Goal: Information Seeking & Learning: Learn about a topic

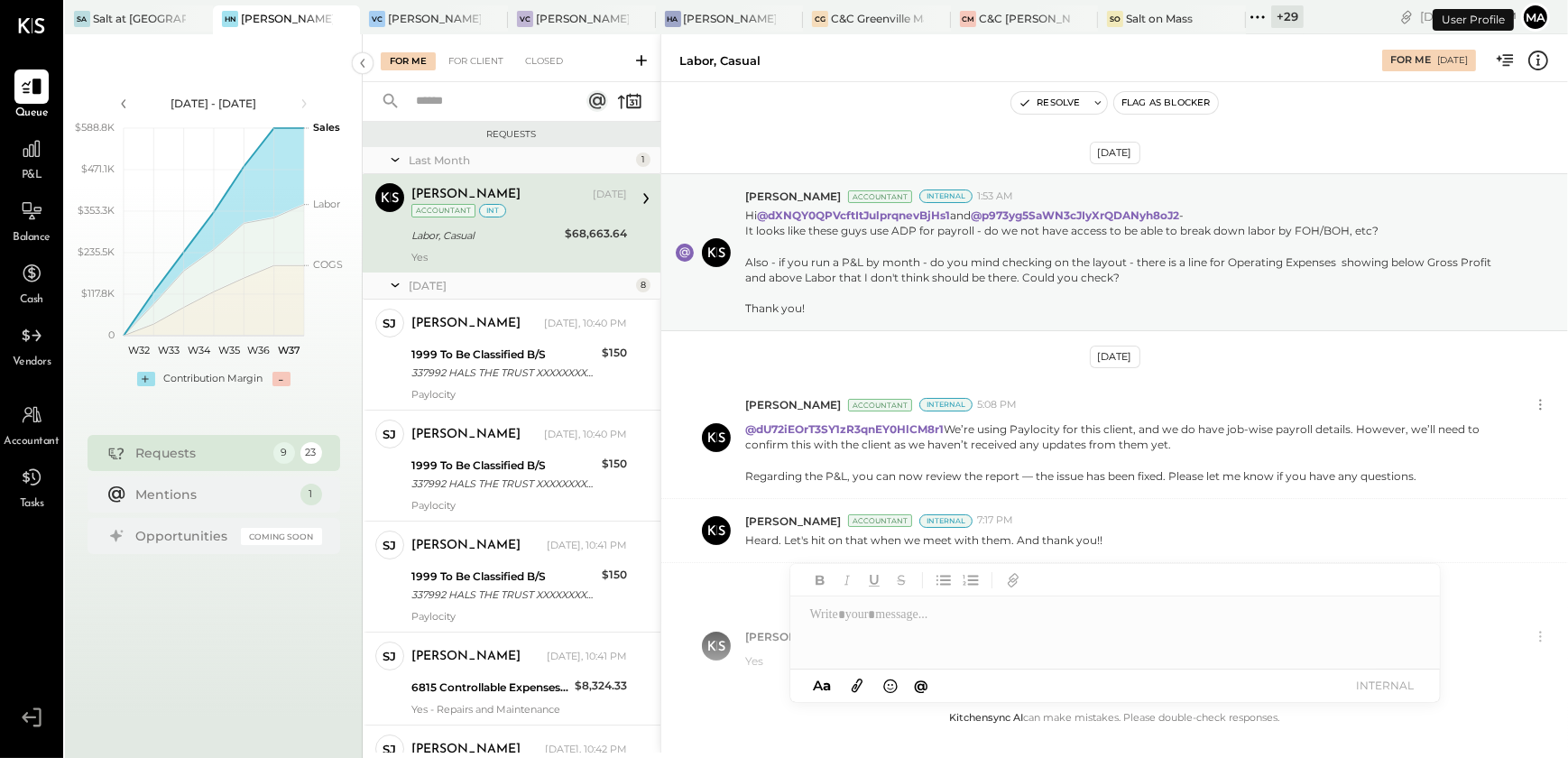
scroll to position [110, 0]
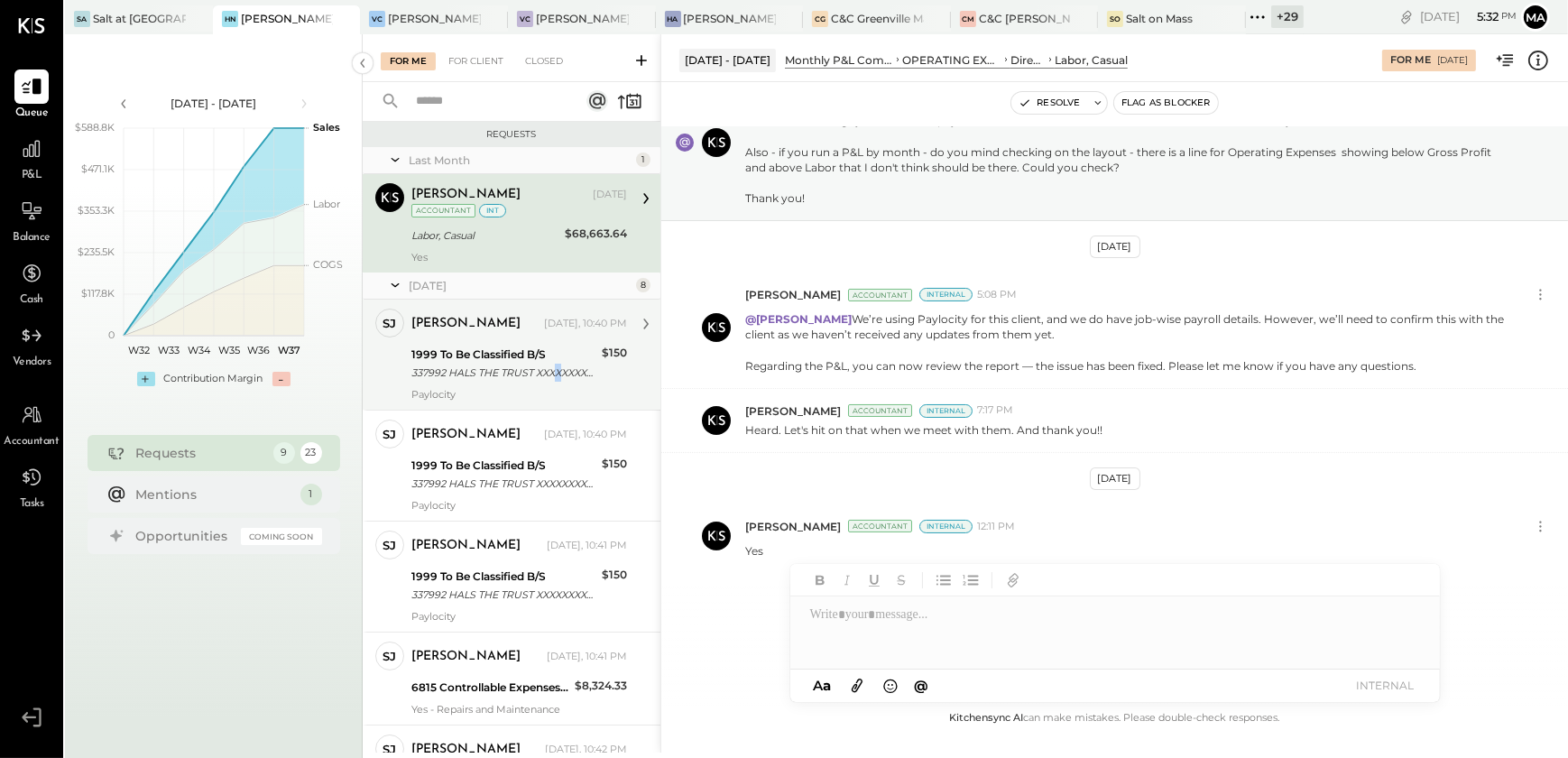
click at [557, 376] on div "337992 HALS THE TRUST XXXXXXXX7992 Company ID: XXXXXX7403 Company Name: 337992 …" at bounding box center [504, 373] width 185 height 18
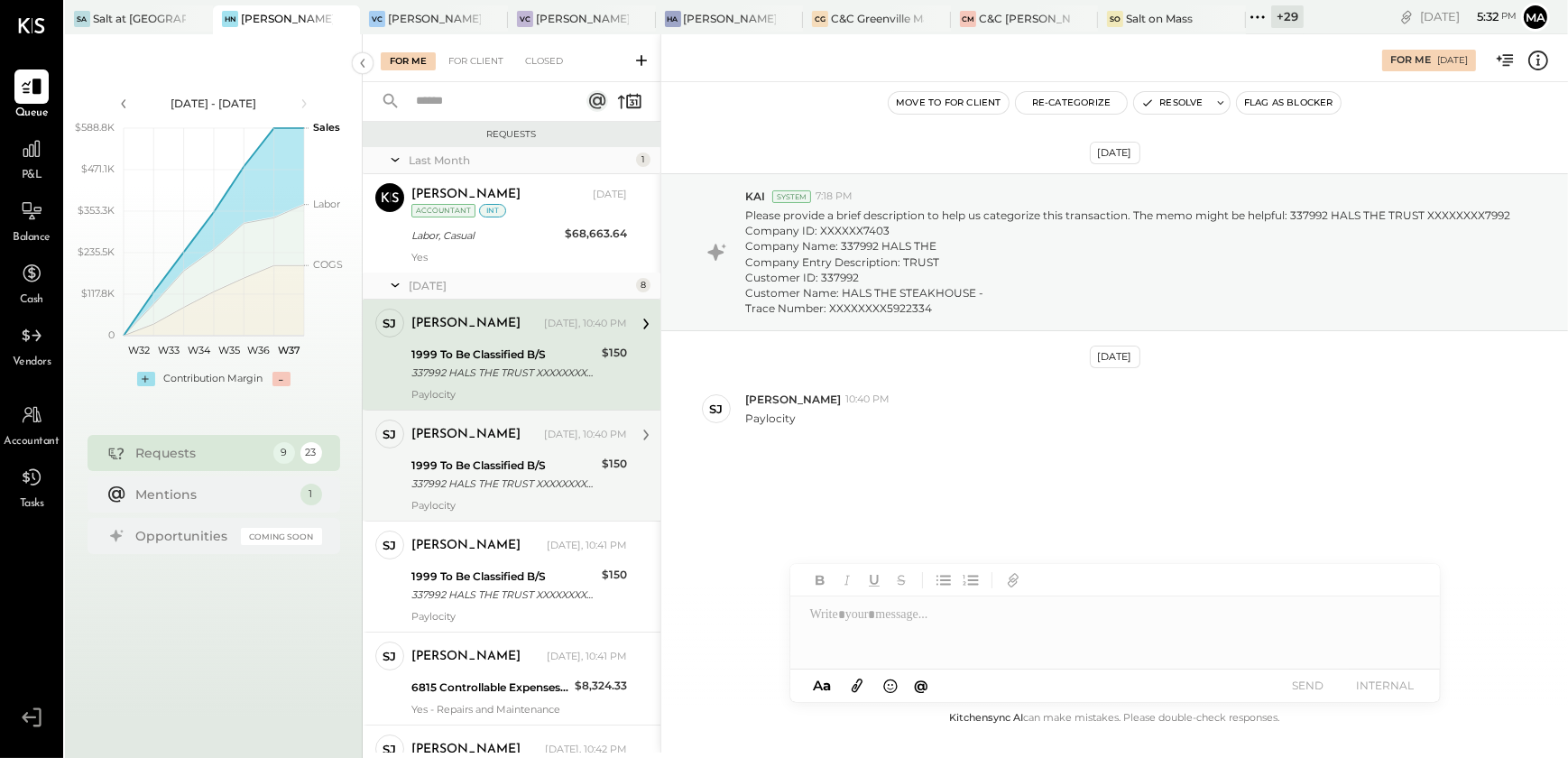
click at [482, 445] on div "[PERSON_NAME] [DATE], 10:40 PM" at bounding box center [519, 435] width 216 height 25
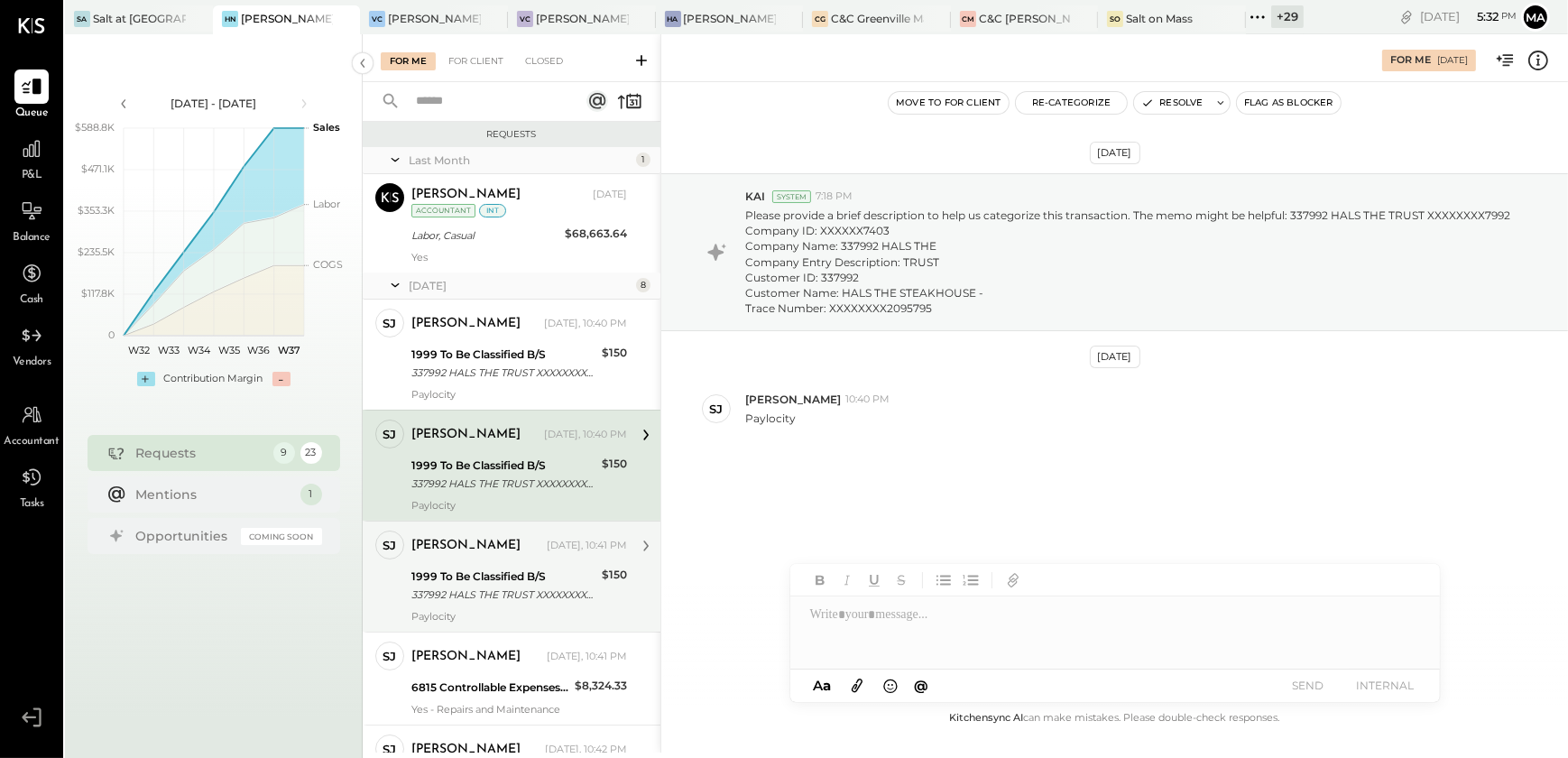
click at [479, 568] on div "1999 To Be Classified B/S" at bounding box center [504, 577] width 185 height 18
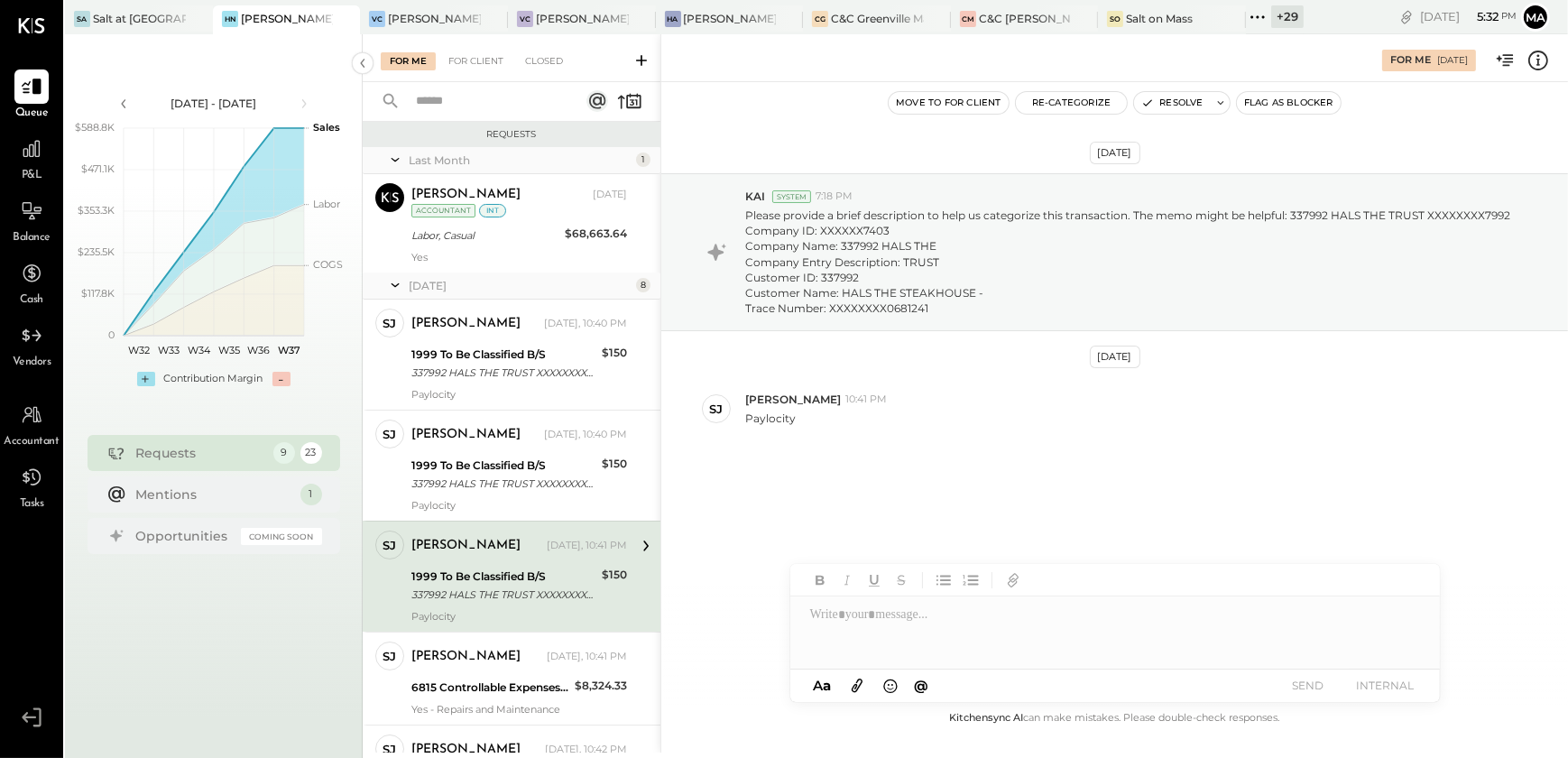
scroll to position [327, 0]
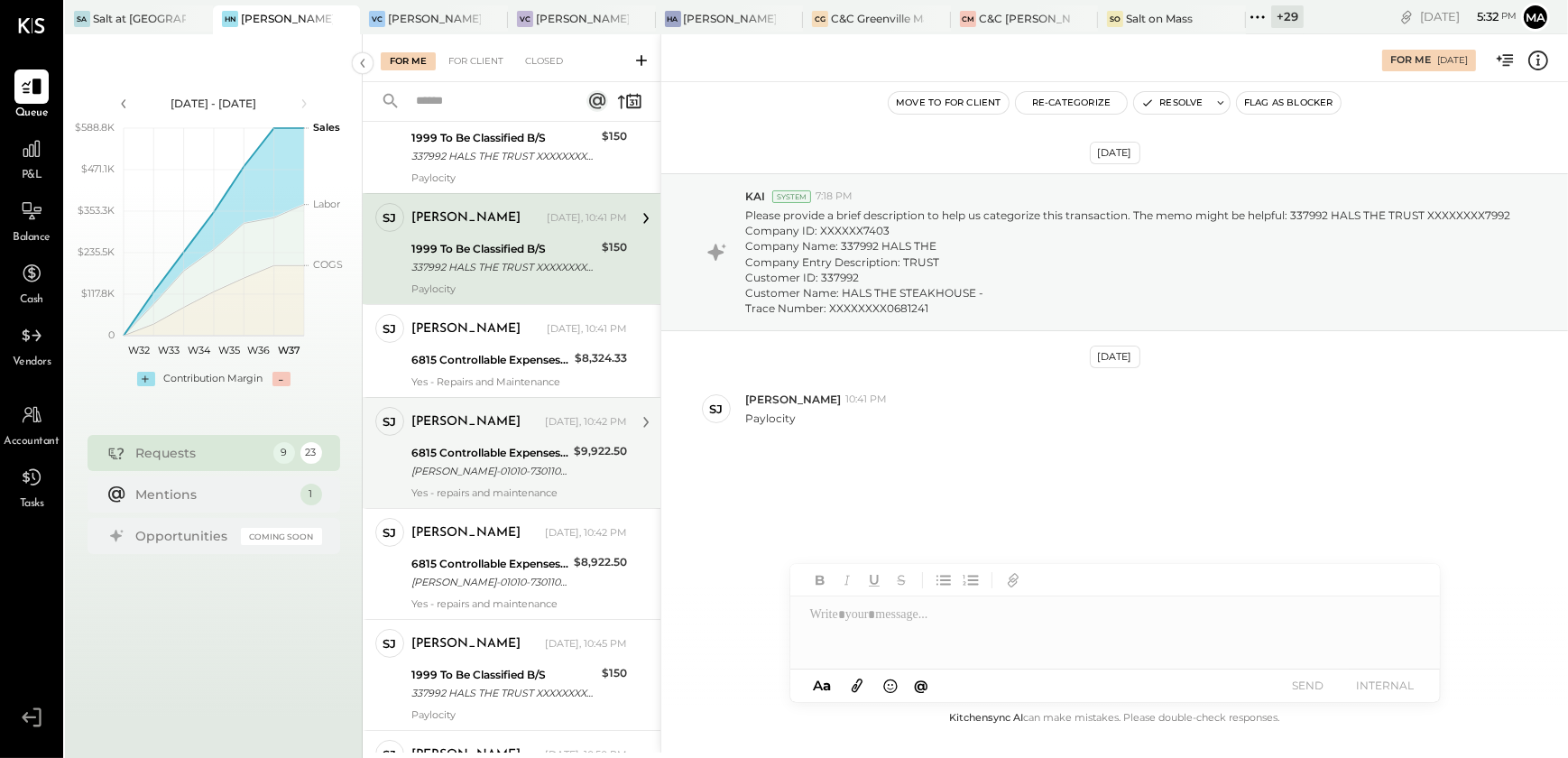
click at [467, 440] on div "[PERSON_NAME] [DATE], 10:42 PM 6815 Controllable Expenses:Repairs & Maintenance…" at bounding box center [519, 453] width 216 height 92
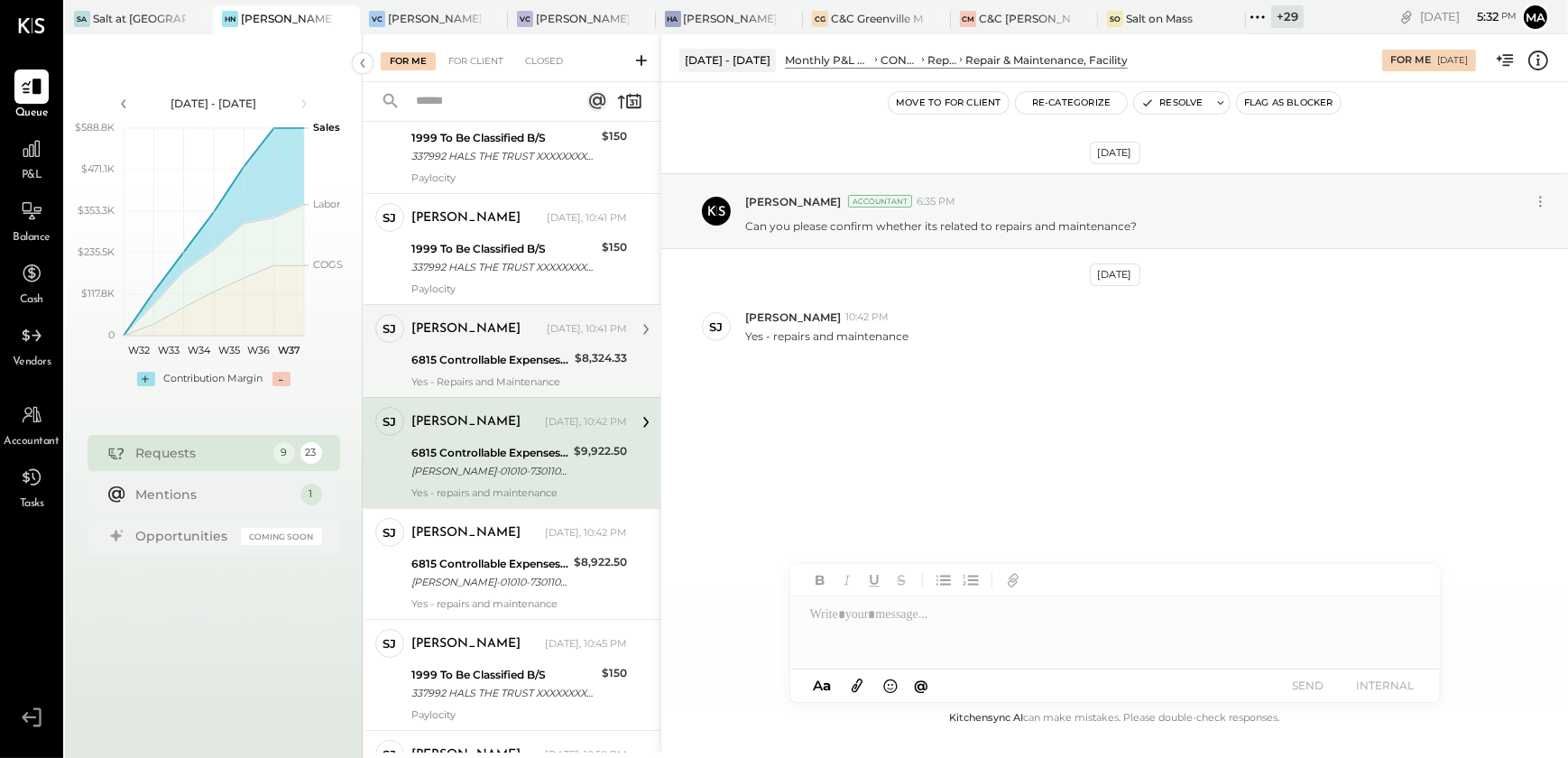
click at [498, 370] on div "[PERSON_NAME] [DATE], 10:41 PM 6815 Controllable Expenses:Repairs & Maintenance…" at bounding box center [519, 351] width 216 height 74
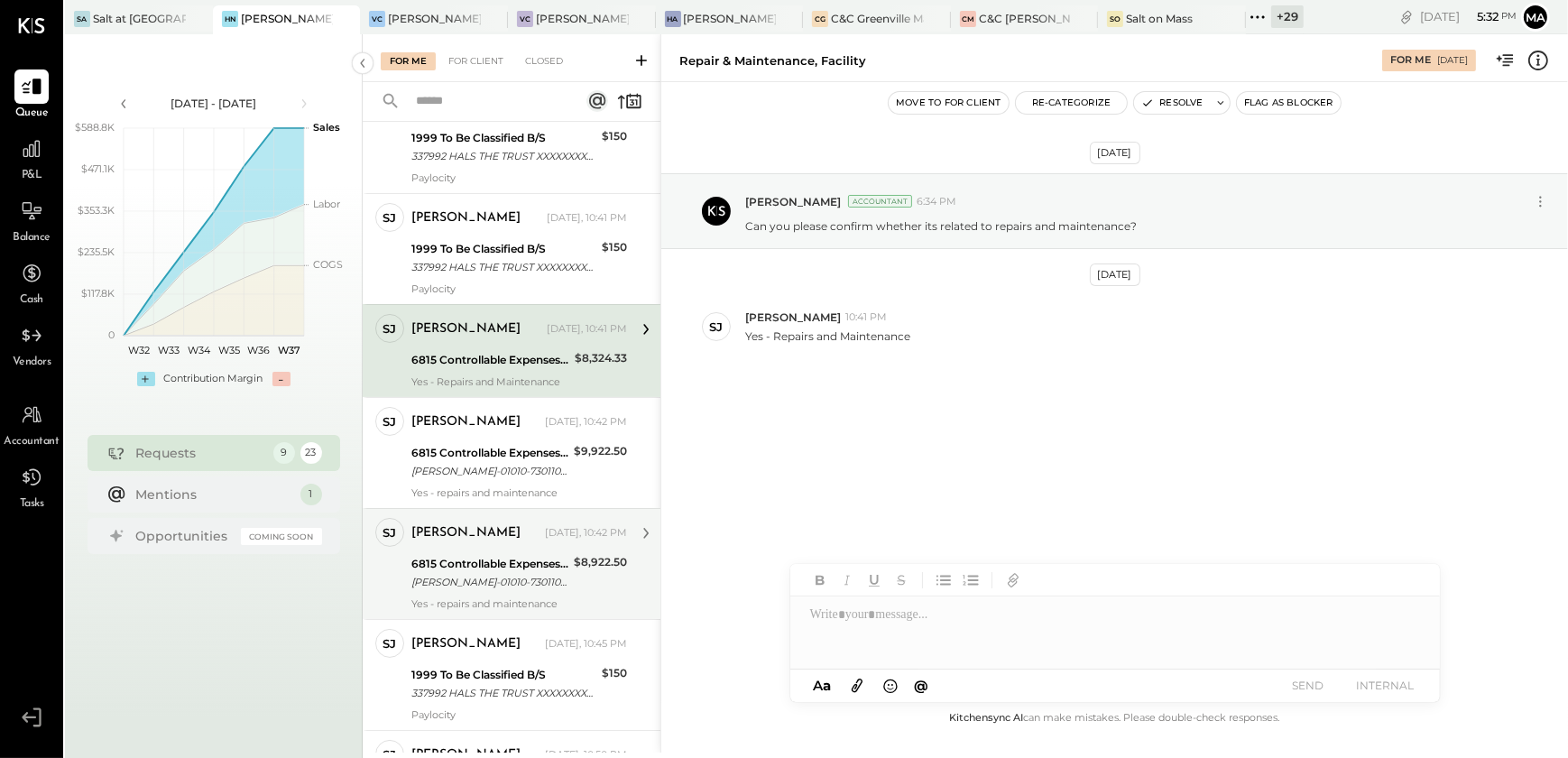
click at [517, 545] on div "[PERSON_NAME] [DATE], 10:42 PM" at bounding box center [519, 533] width 216 height 31
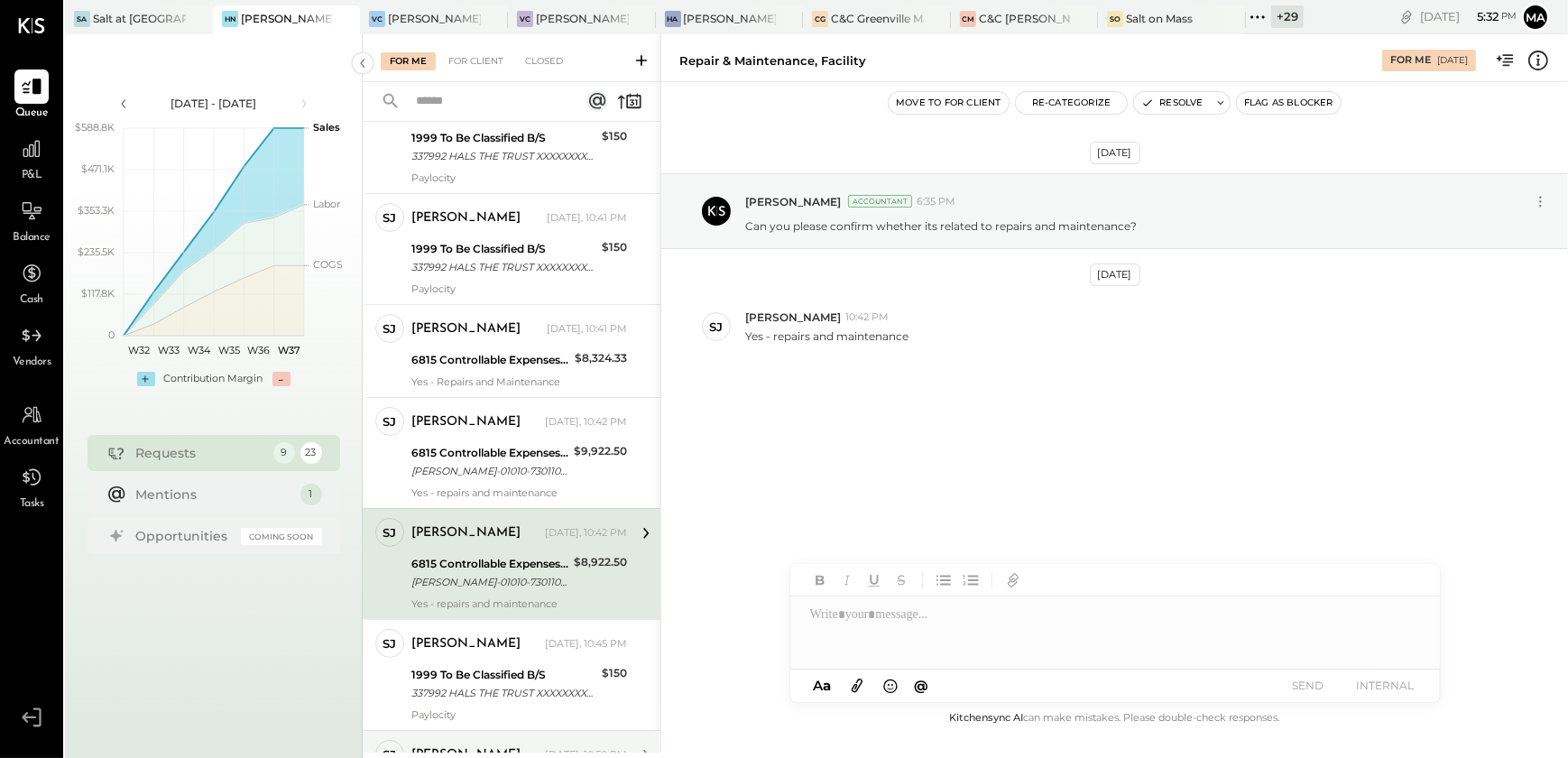
scroll to position [476, 0]
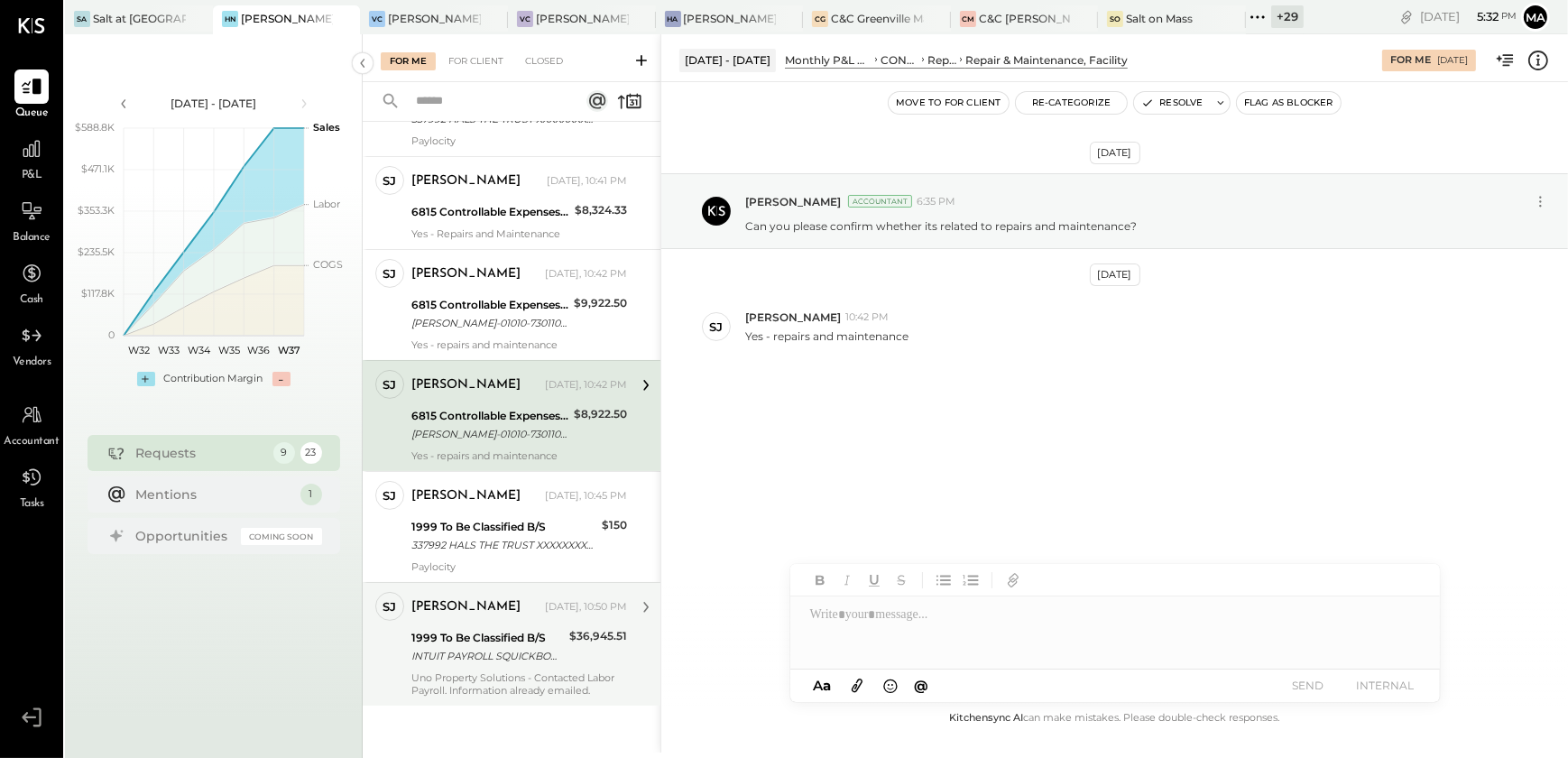
click at [508, 637] on div "1999 To Be Classified B/S" at bounding box center [488, 638] width 152 height 18
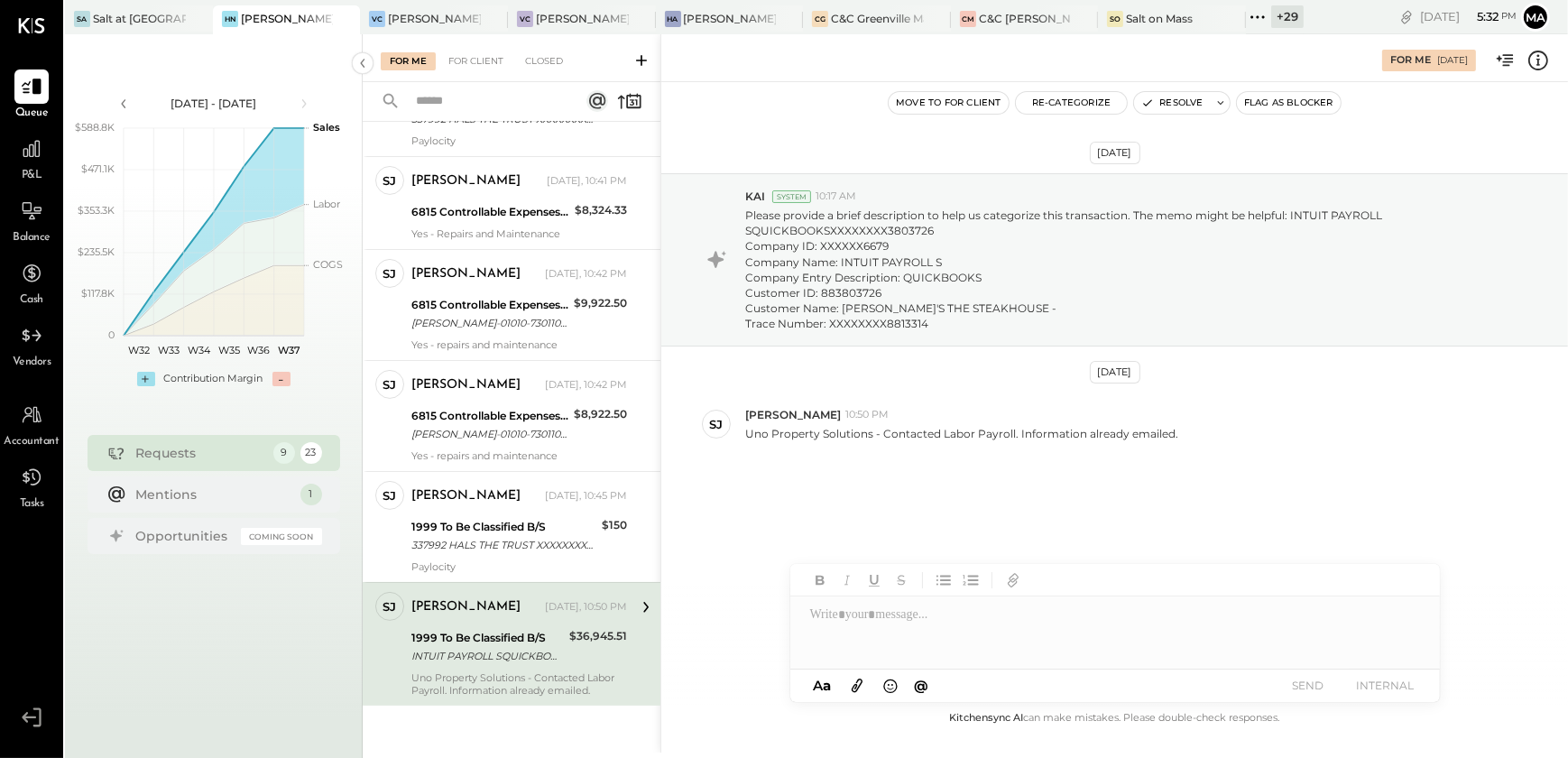
click at [1266, 20] on icon at bounding box center [1258, 17] width 24 height 24
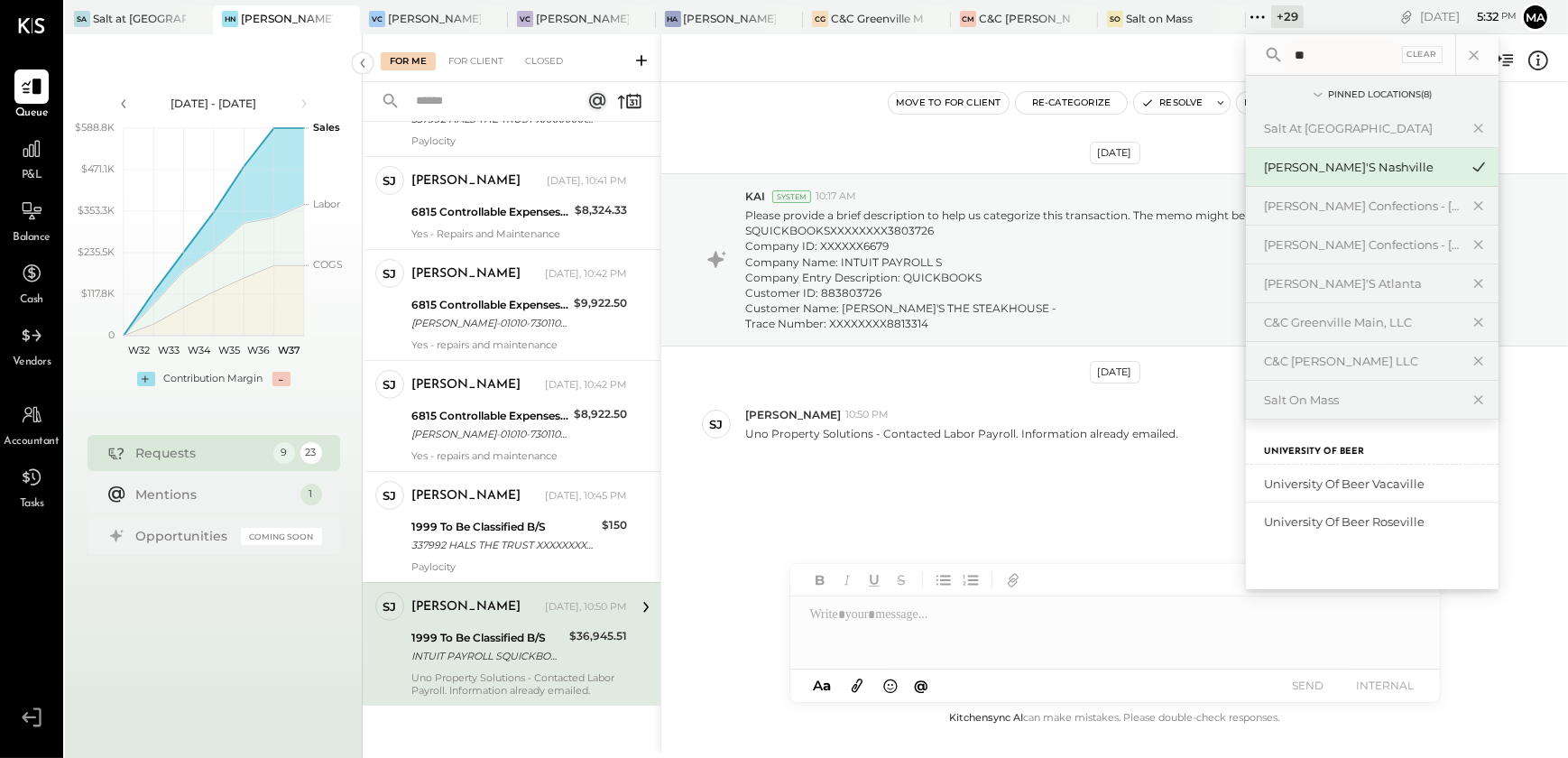
type input "*"
type input "***"
click at [1323, 482] on div "N&N Chattanooga, LLC" at bounding box center [1361, 484] width 195 height 17
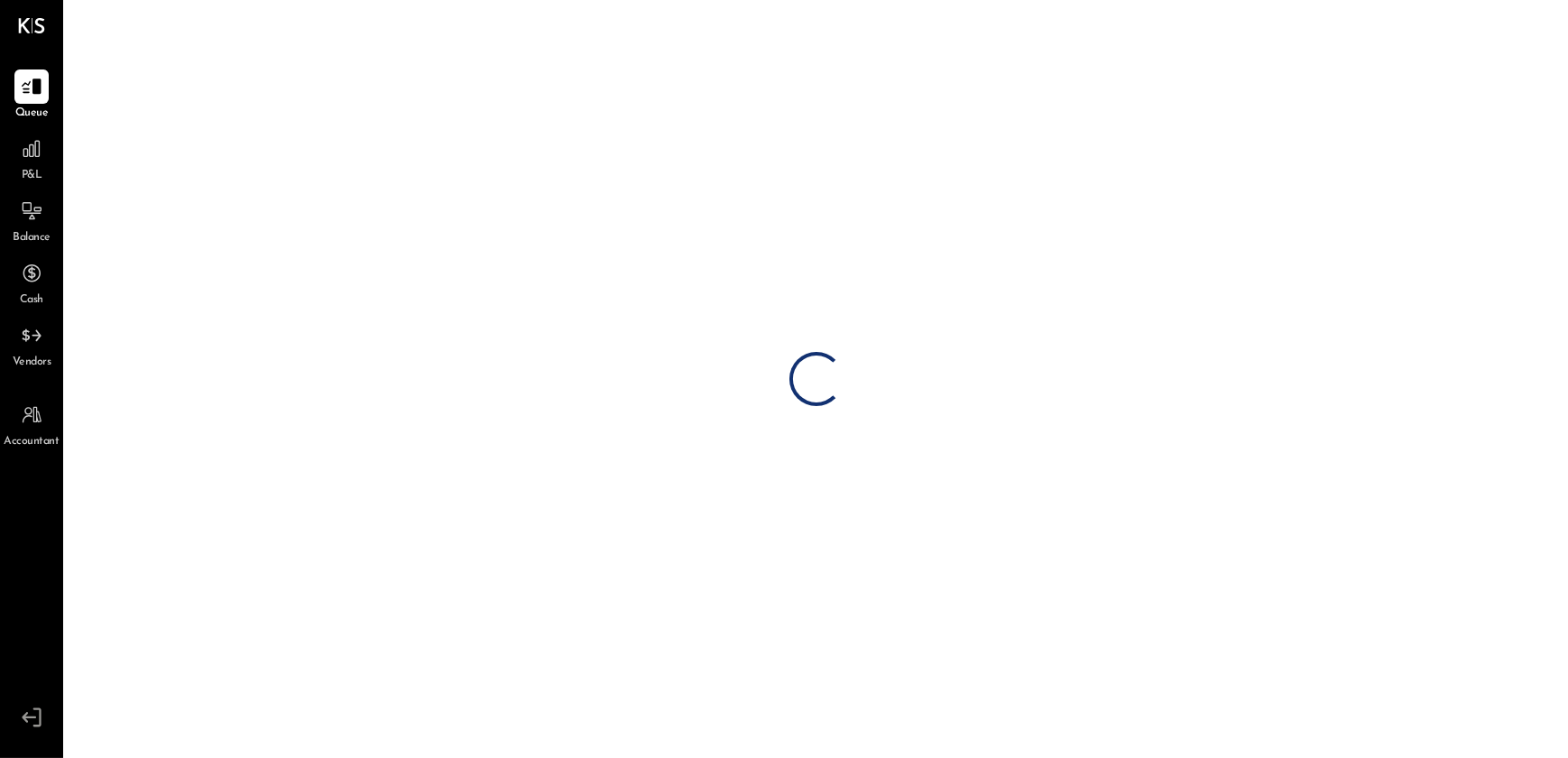
click at [27, 170] on span "P&L" at bounding box center [32, 176] width 21 height 16
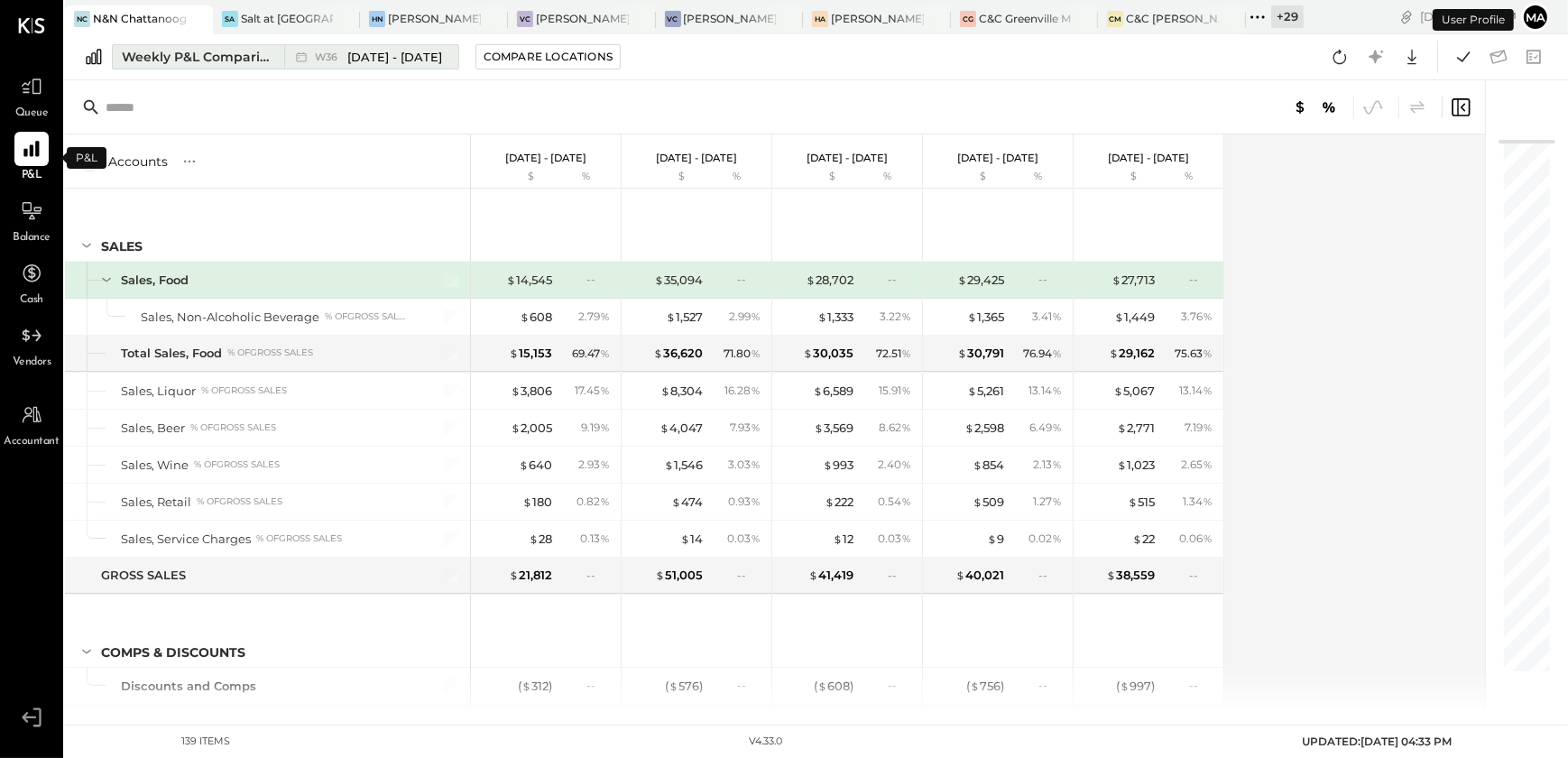
click at [181, 60] on div "Weekly P&L Comparison" at bounding box center [197, 57] width 151 height 18
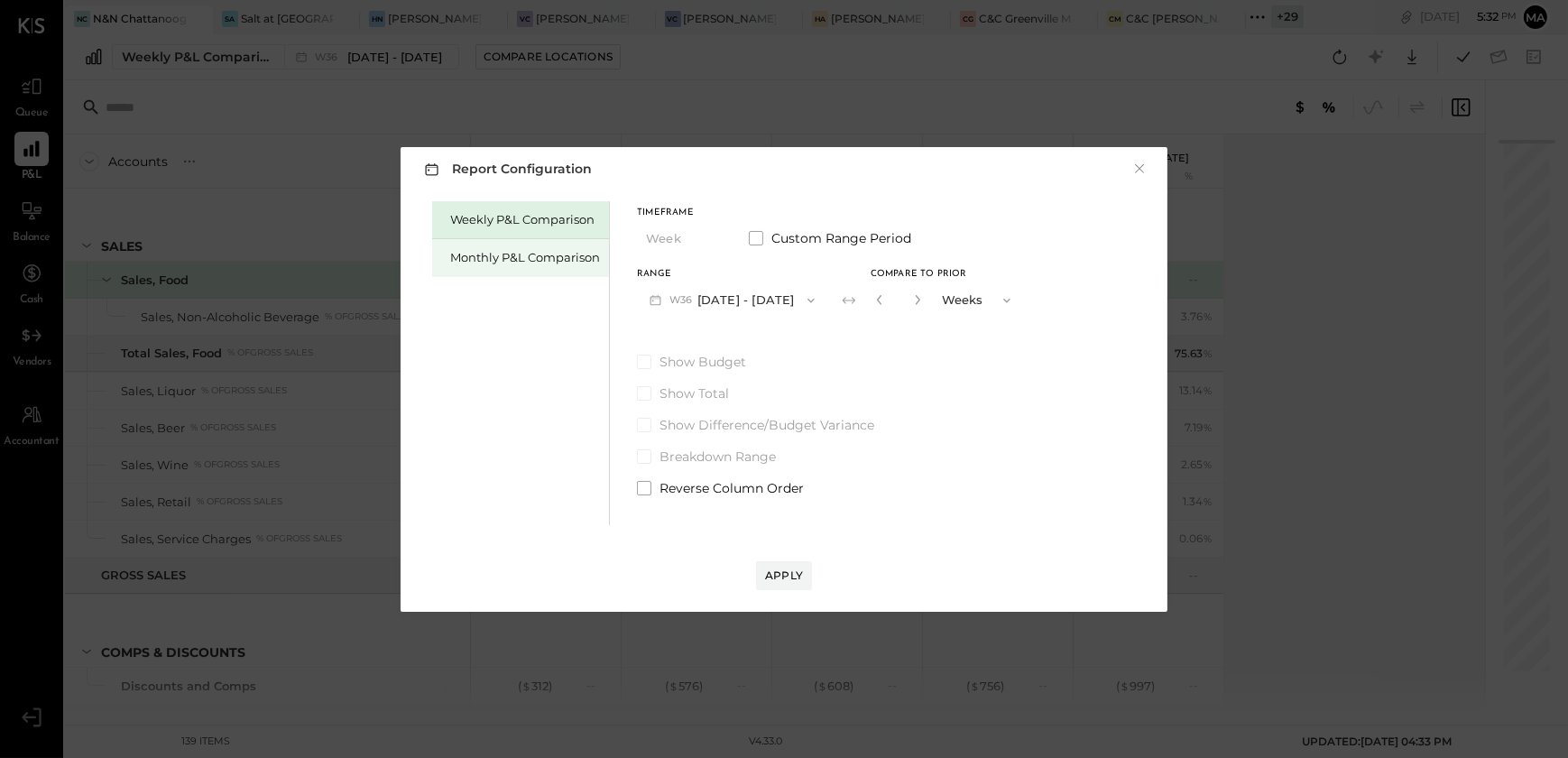
click at [504, 264] on div "Monthly P&L Comparison" at bounding box center [525, 258] width 150 height 17
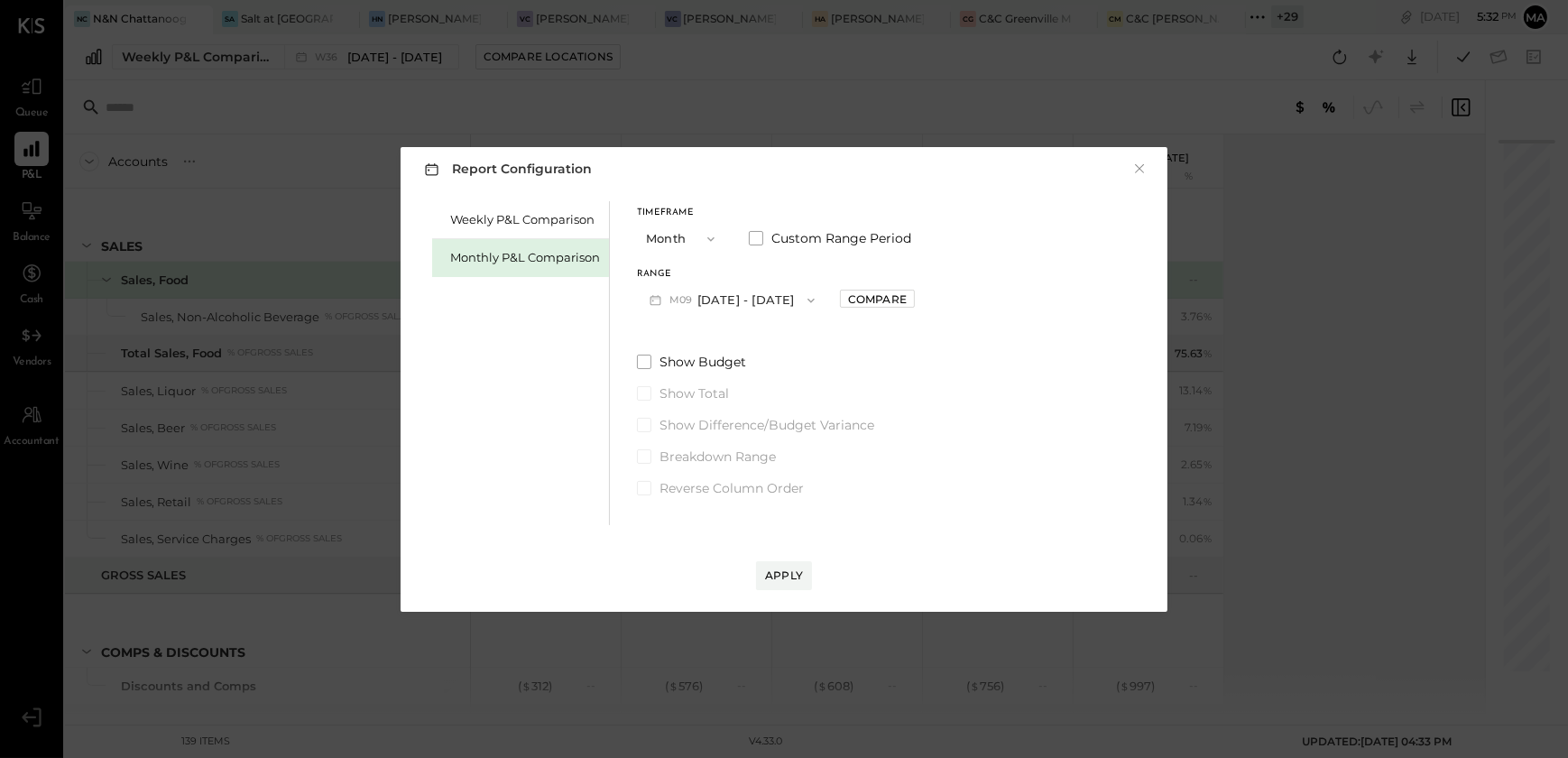
click at [752, 295] on button "M09 [DATE] - [DATE]" at bounding box center [732, 300] width 190 height 34
click at [750, 343] on span "[DATE] - [DATE]" at bounding box center [725, 339] width 86 height 15
click at [781, 580] on div "Apply" at bounding box center [784, 575] width 38 height 15
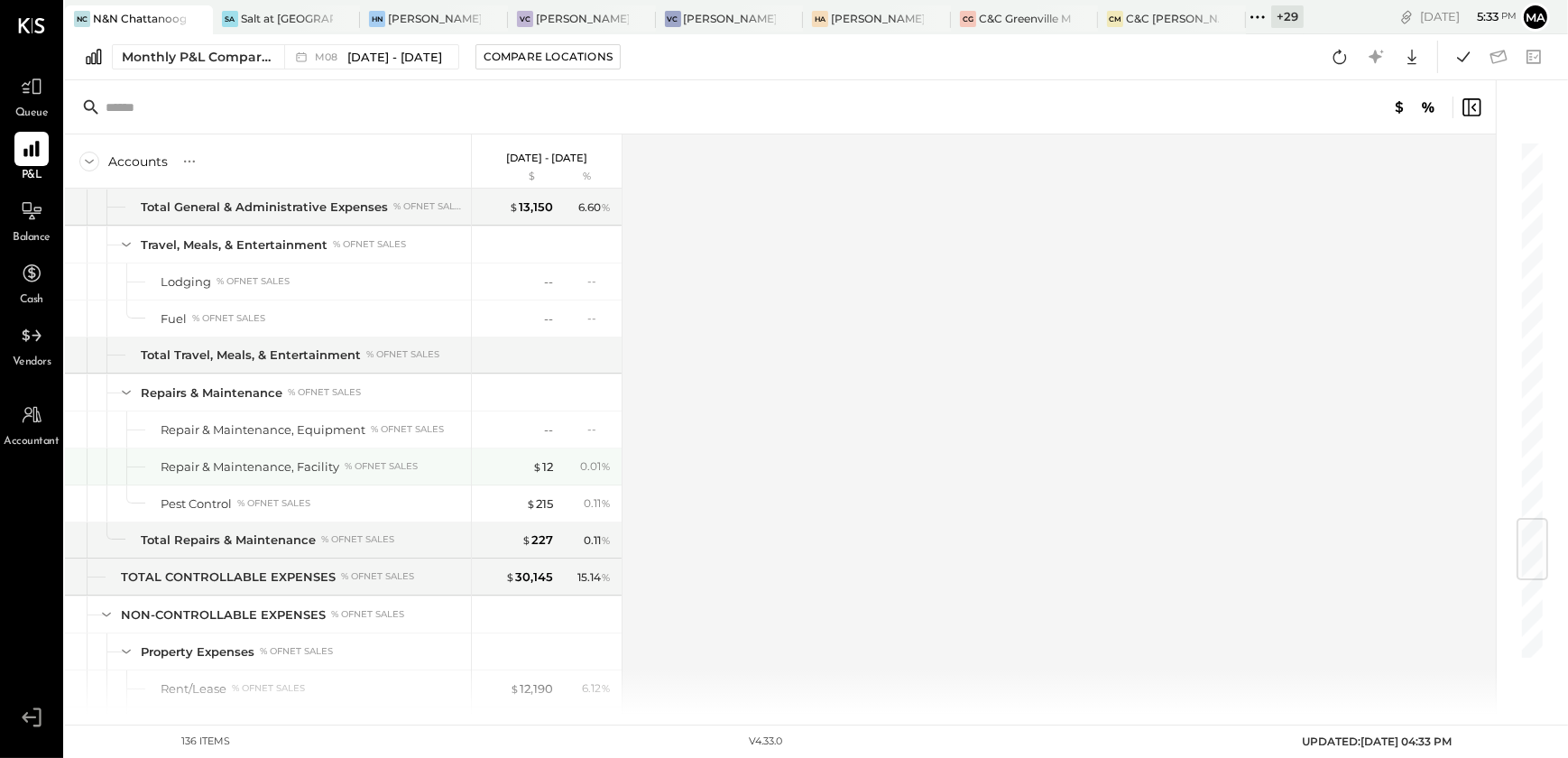
scroll to position [3835, 0]
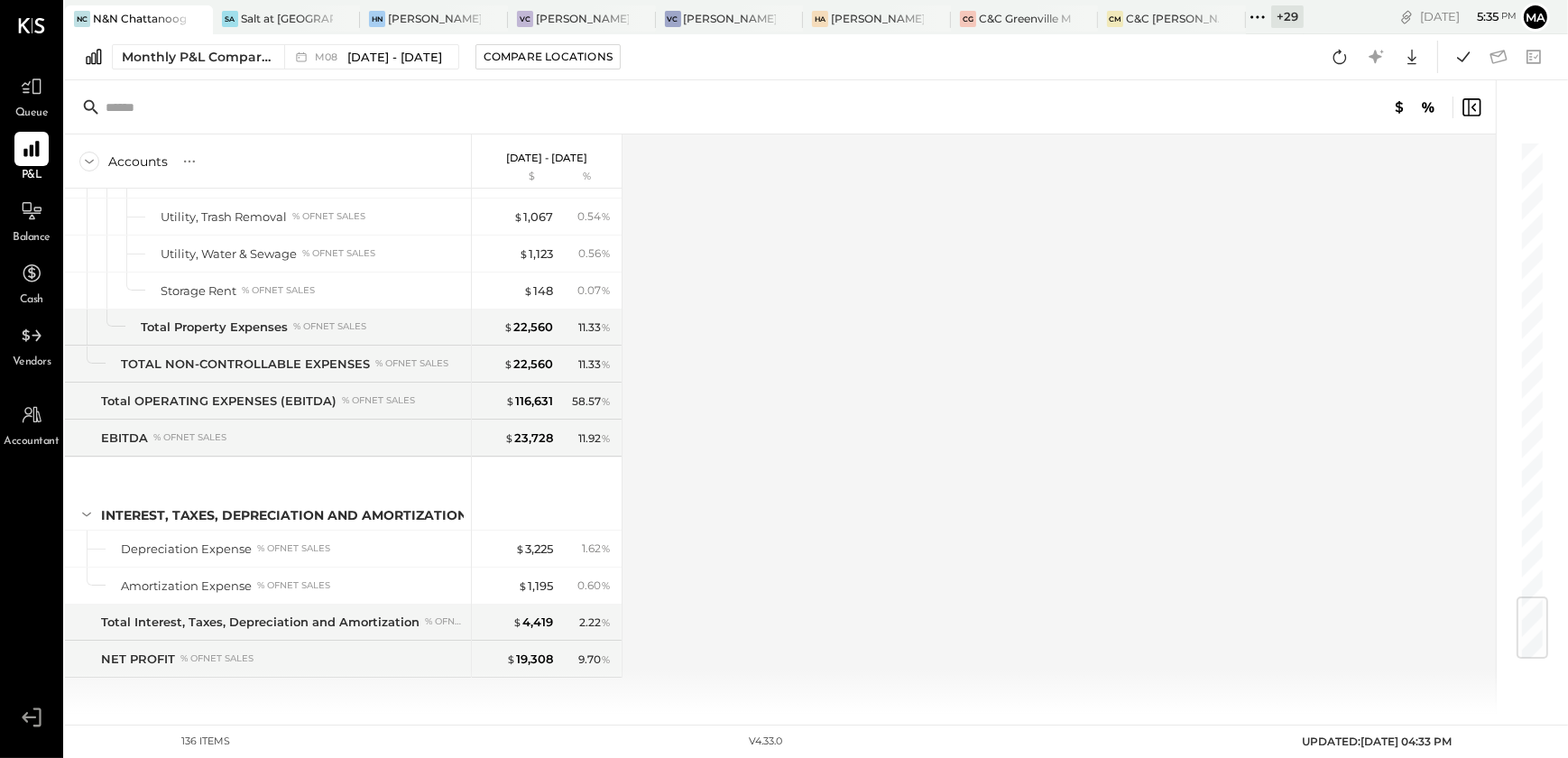
click at [1204, 554] on div "Accounts S % GL [DATE] - [DATE] $ % SALES Sales, Food Sales, Non-Alcoholic Beve…" at bounding box center [782, 423] width 1434 height 579
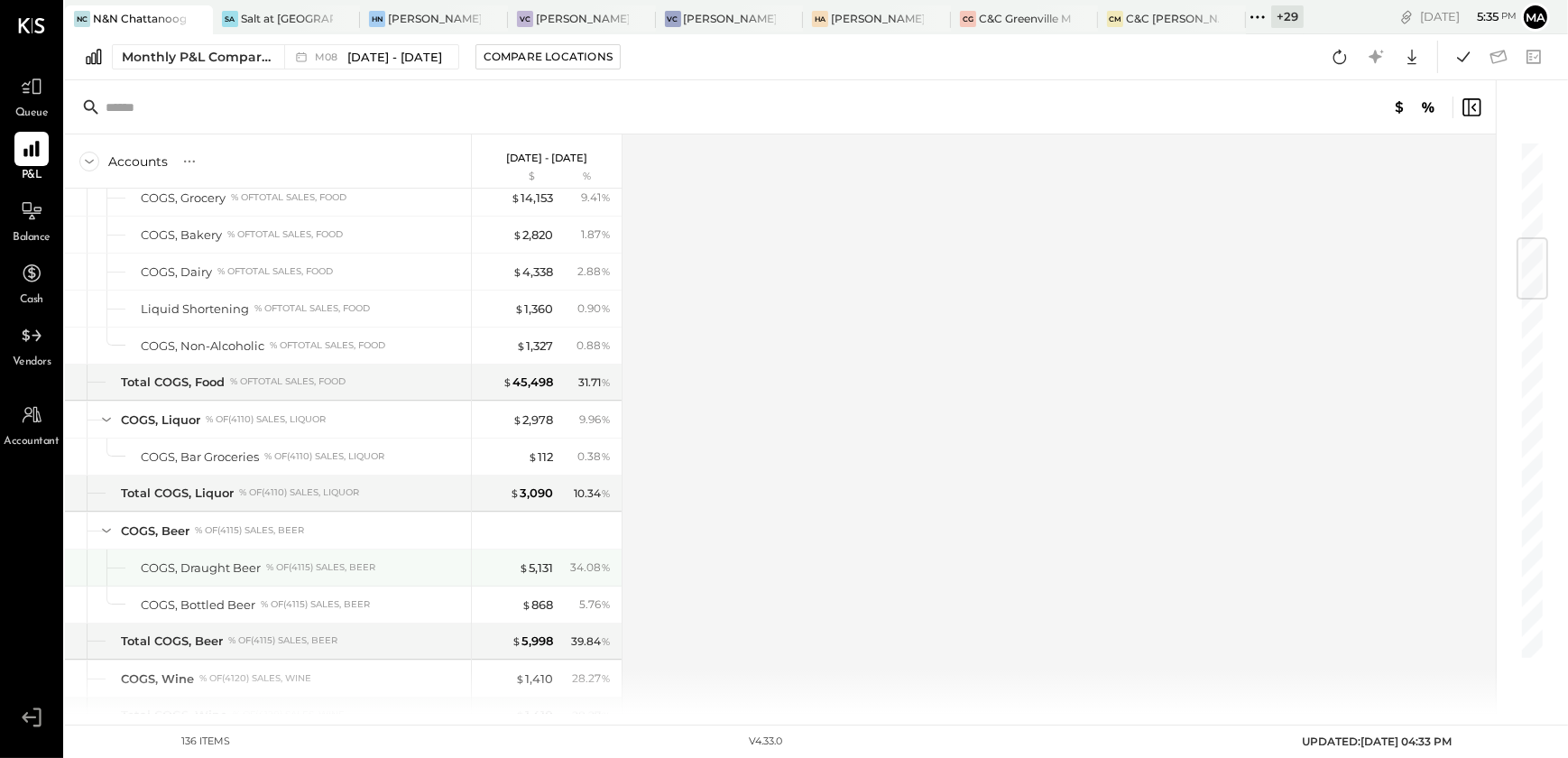
scroll to position [656, 0]
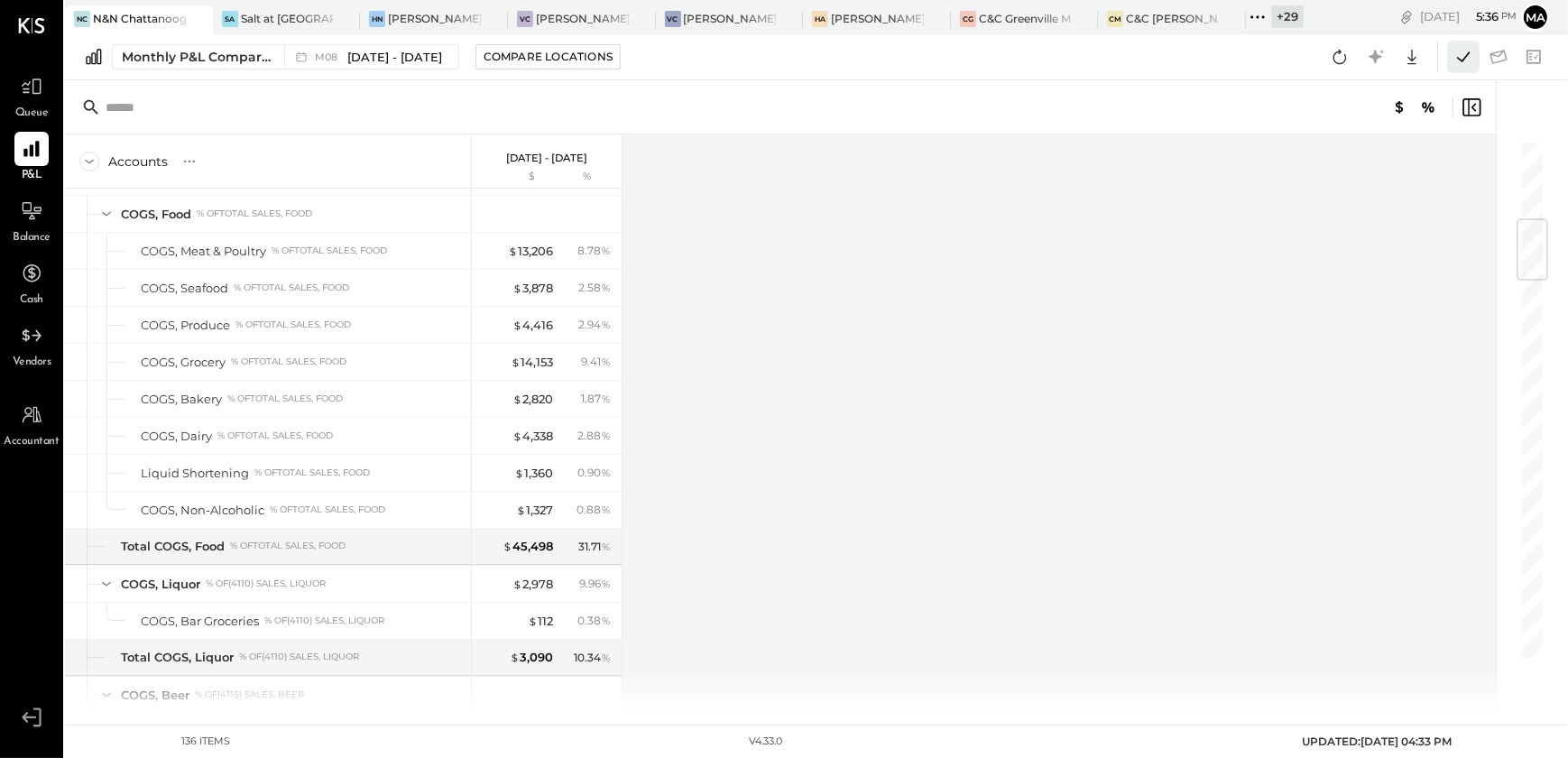
click at [1462, 65] on icon at bounding box center [1464, 57] width 24 height 24
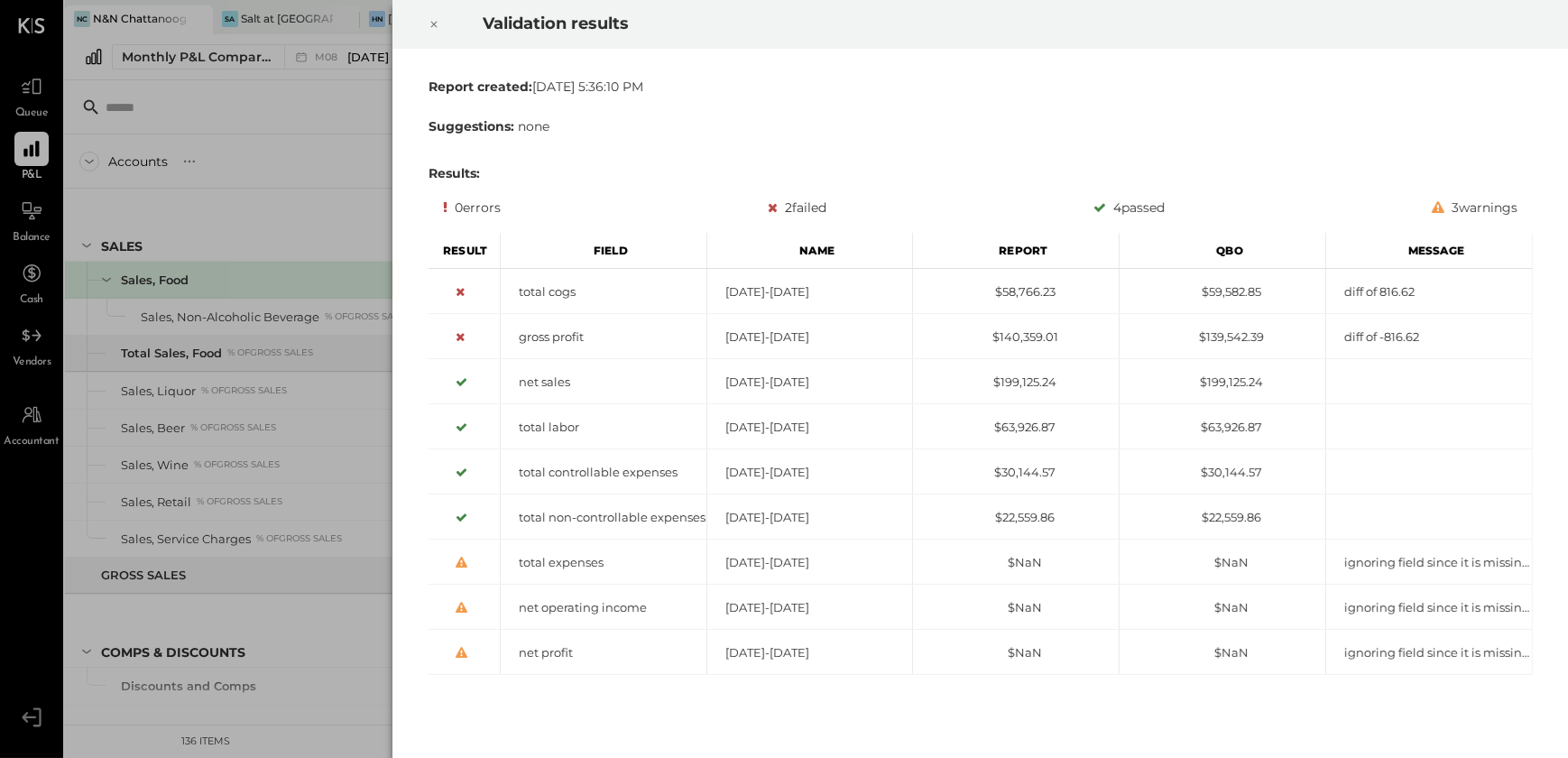
click at [441, 26] on div at bounding box center [434, 24] width 40 height 51
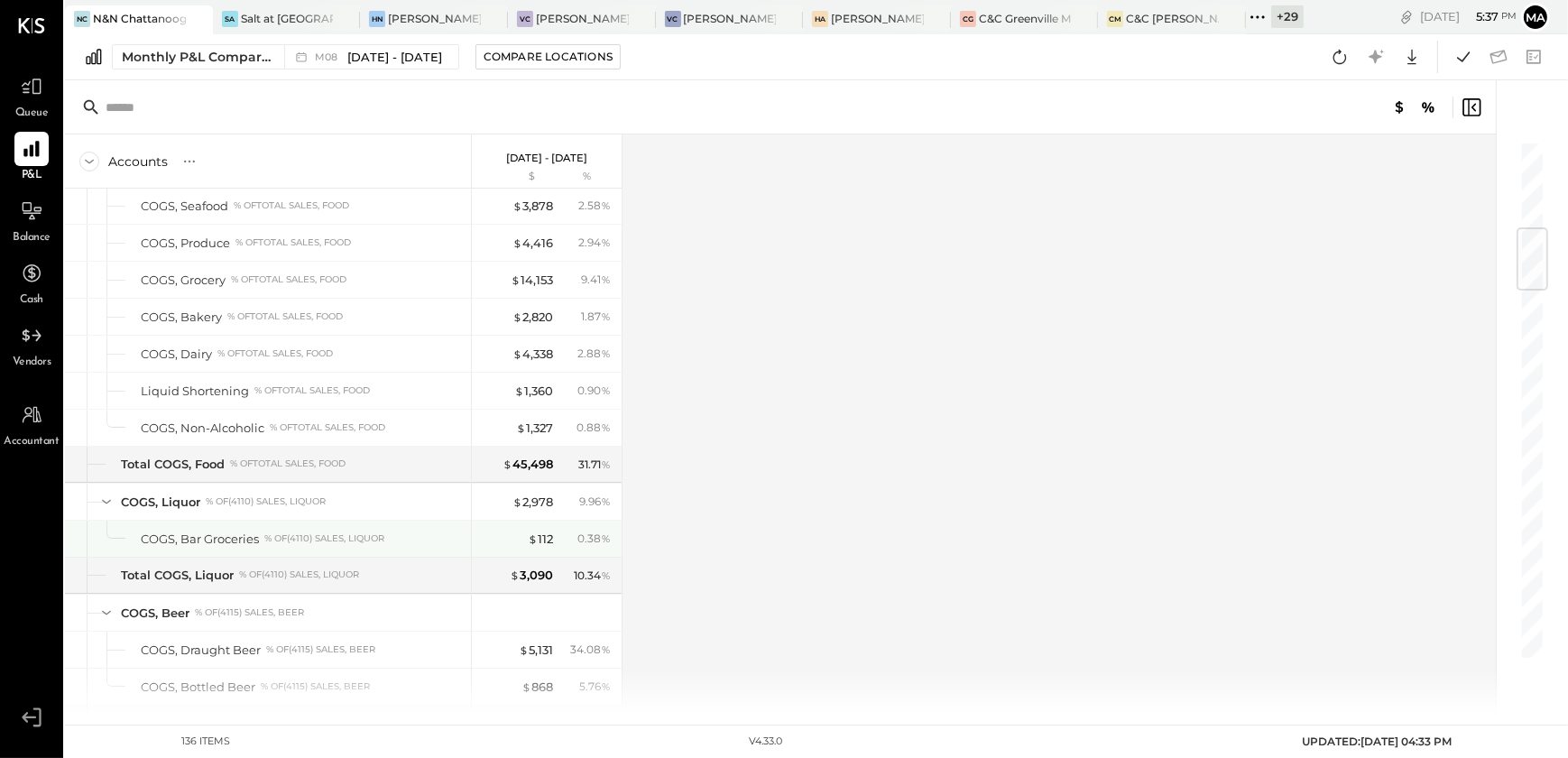
scroll to position [492, 0]
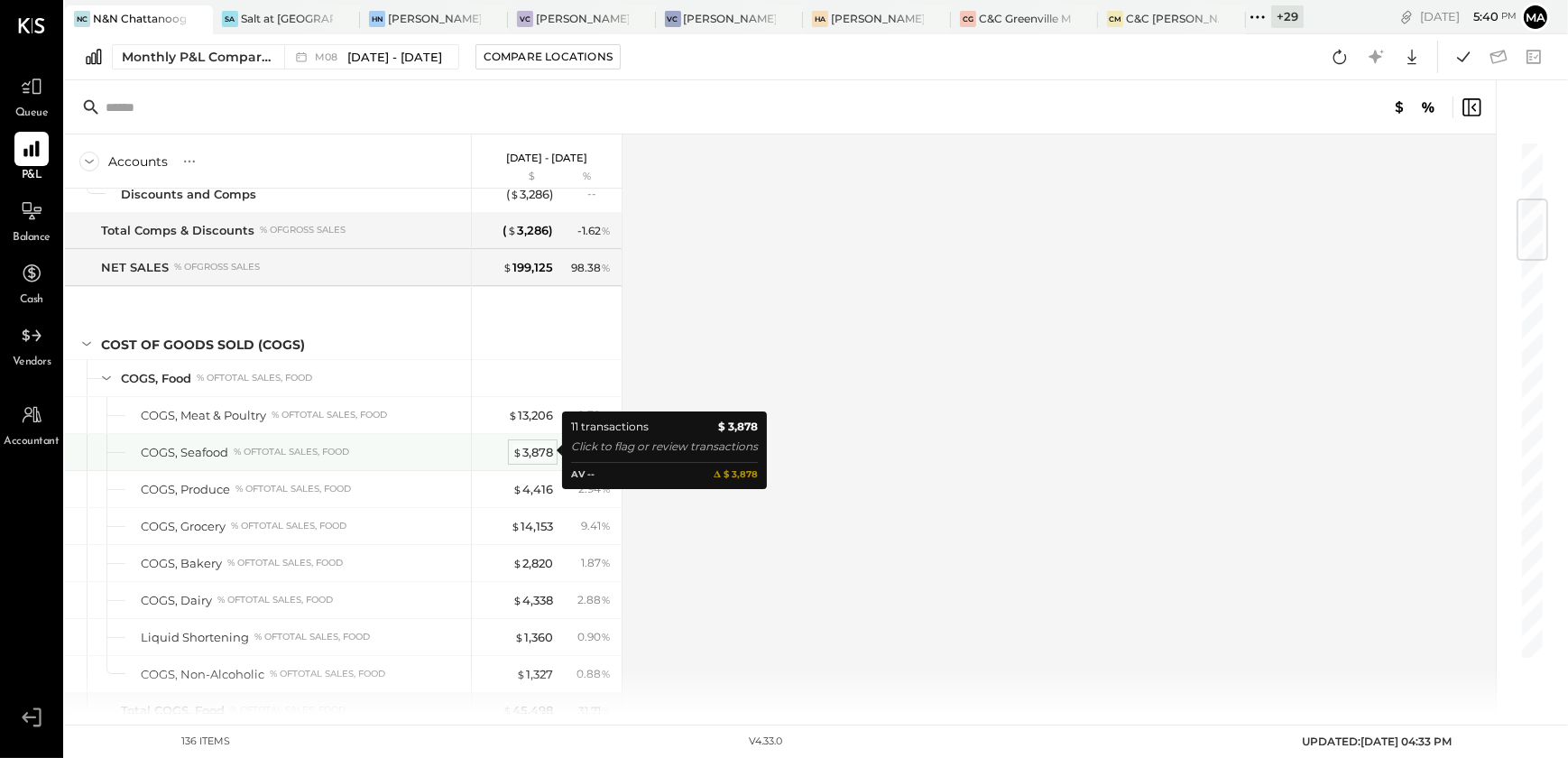
click at [536, 455] on div "$ 3,878" at bounding box center [532, 452] width 41 height 17
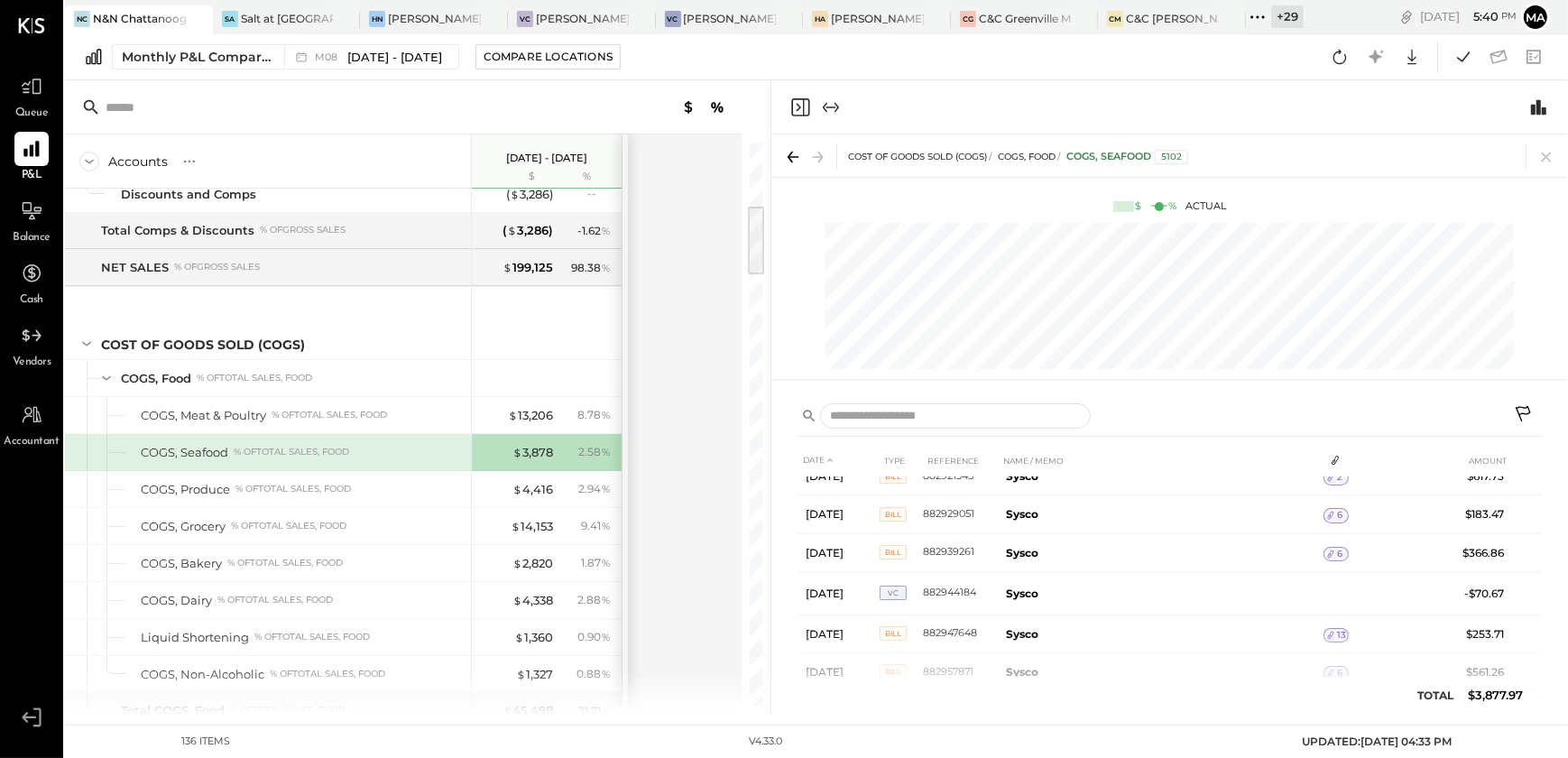
scroll to position [260, 0]
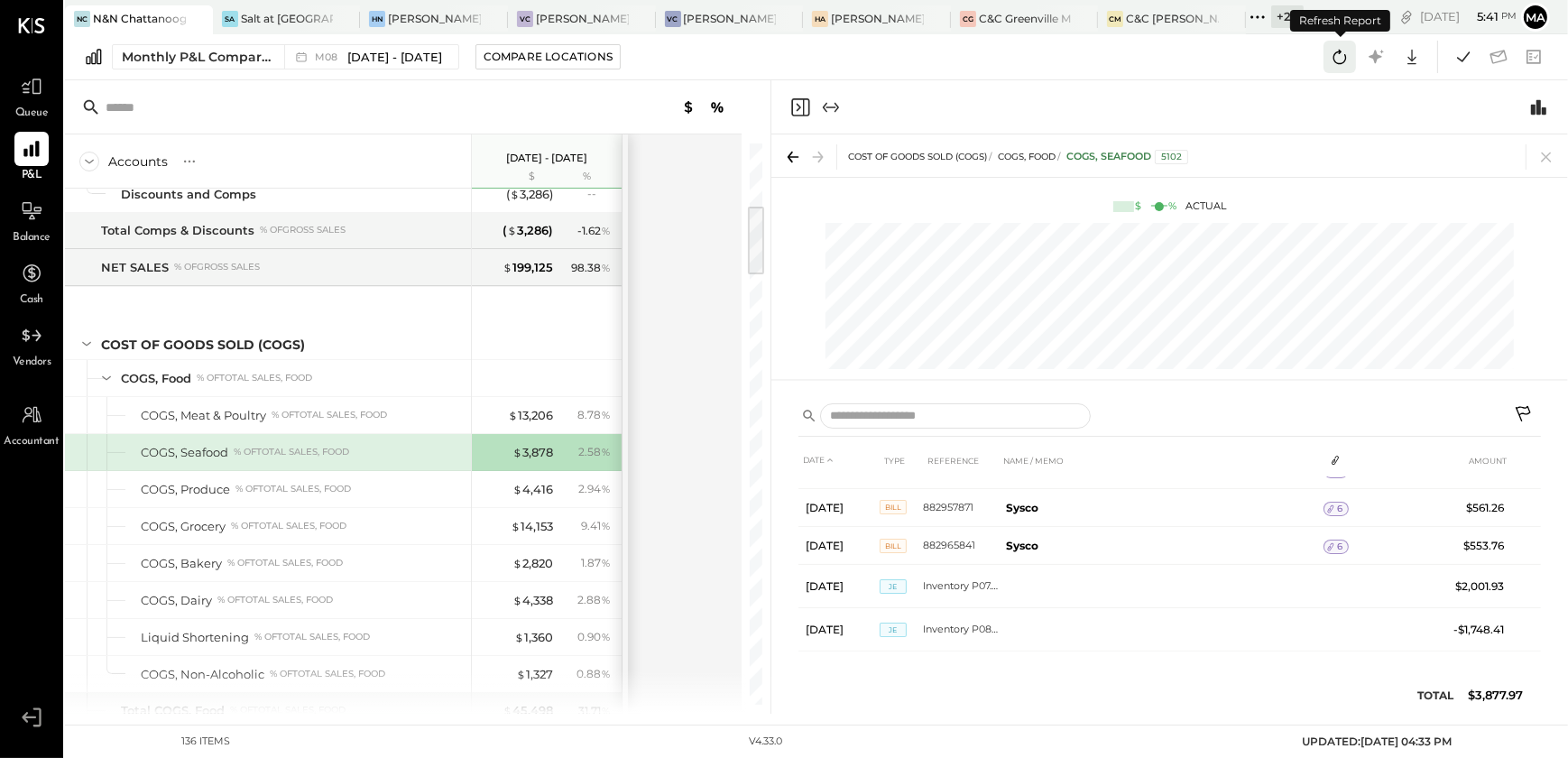
click at [1328, 65] on icon at bounding box center [1340, 57] width 24 height 24
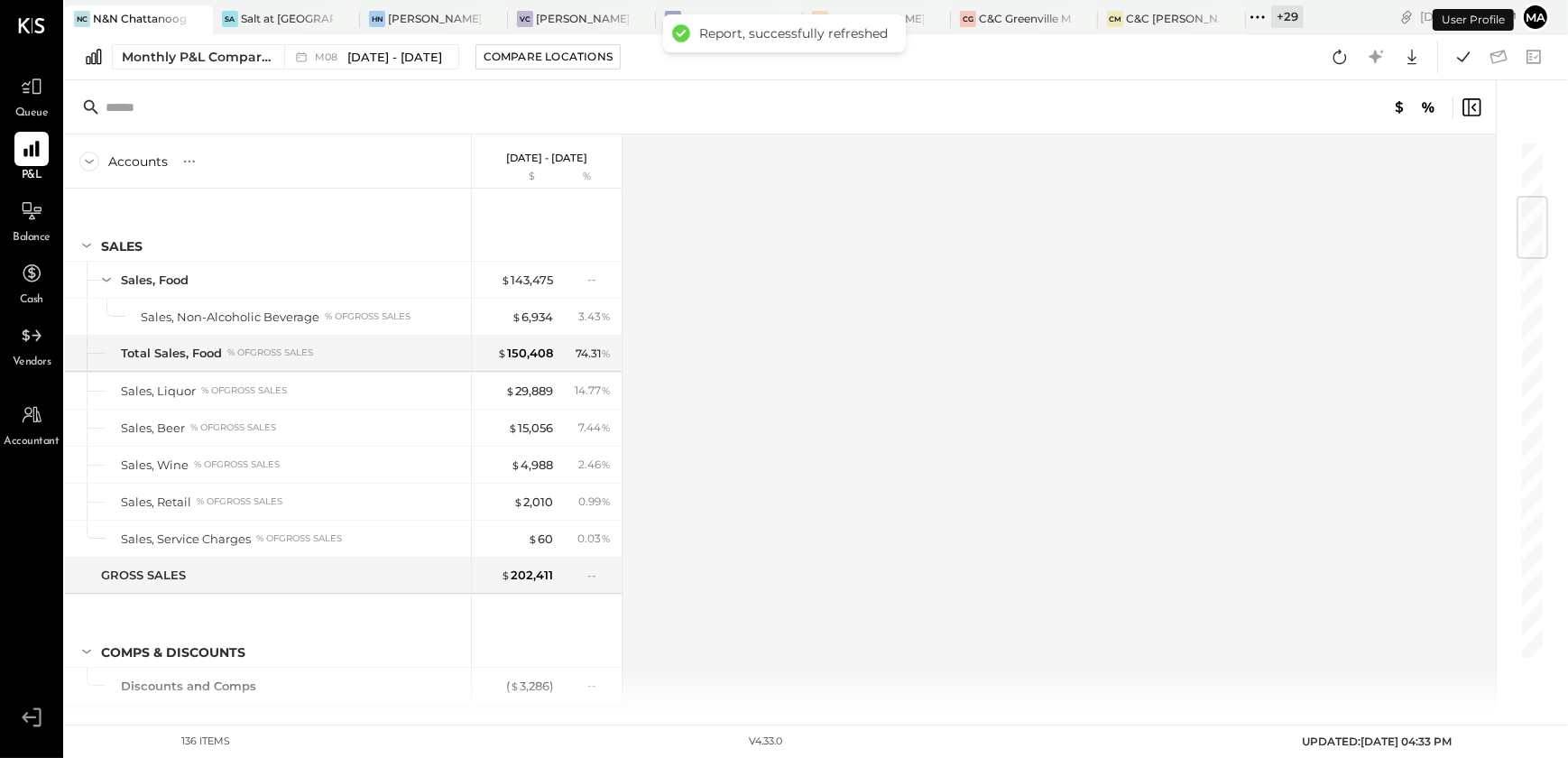
scroll to position [473, 0]
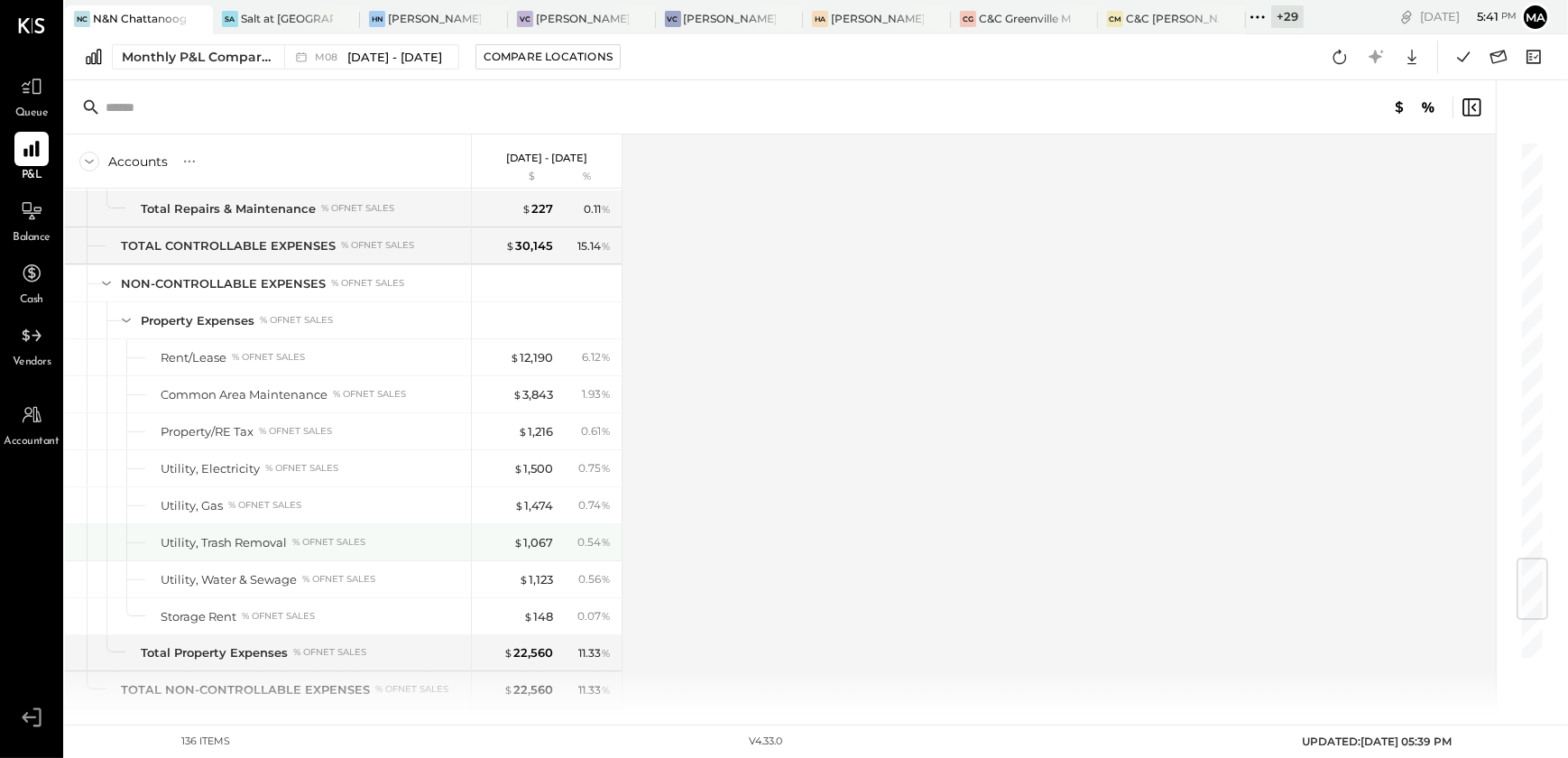
scroll to position [3835, 0]
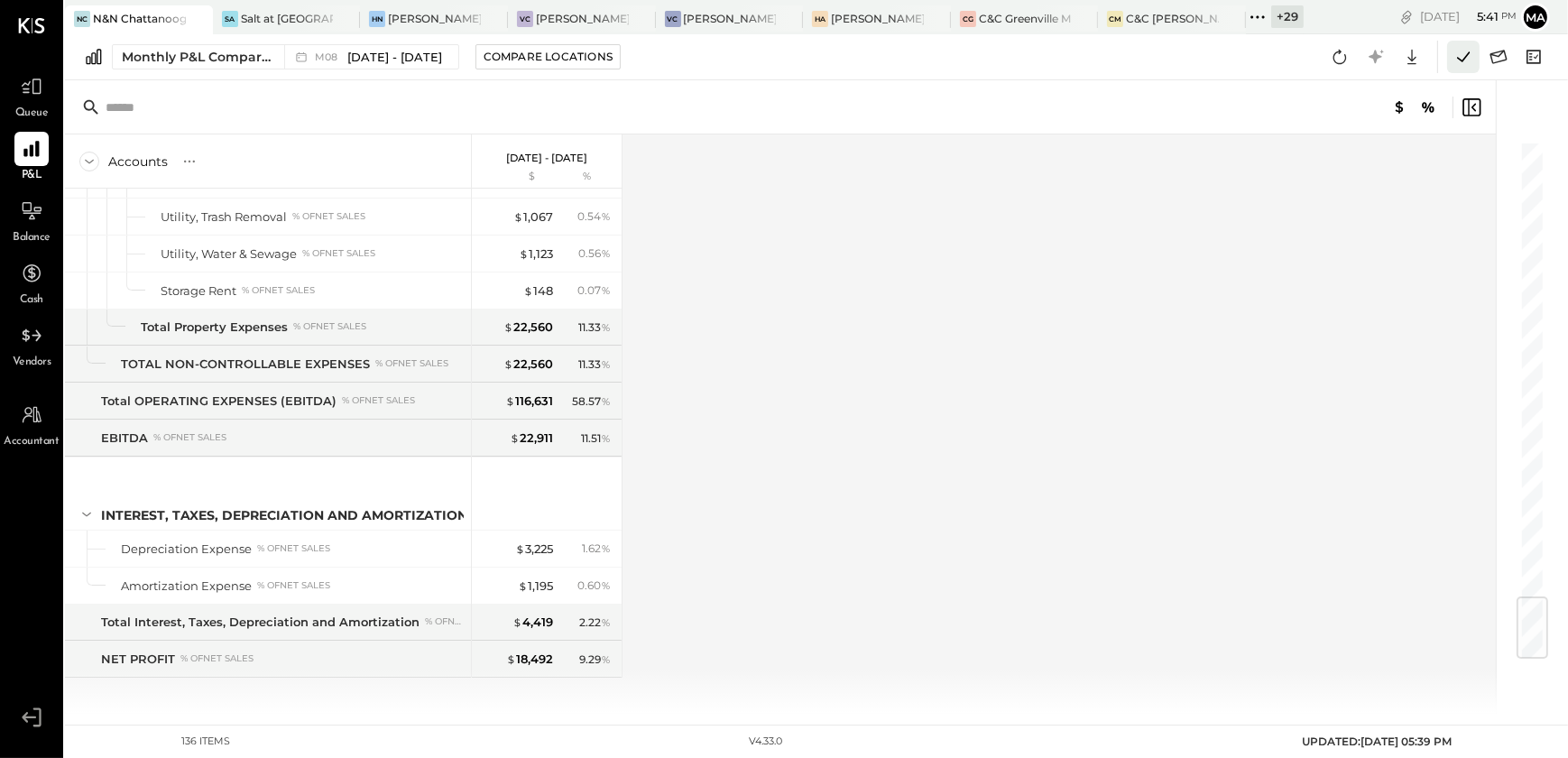
click at [1455, 55] on icon at bounding box center [1464, 57] width 24 height 24
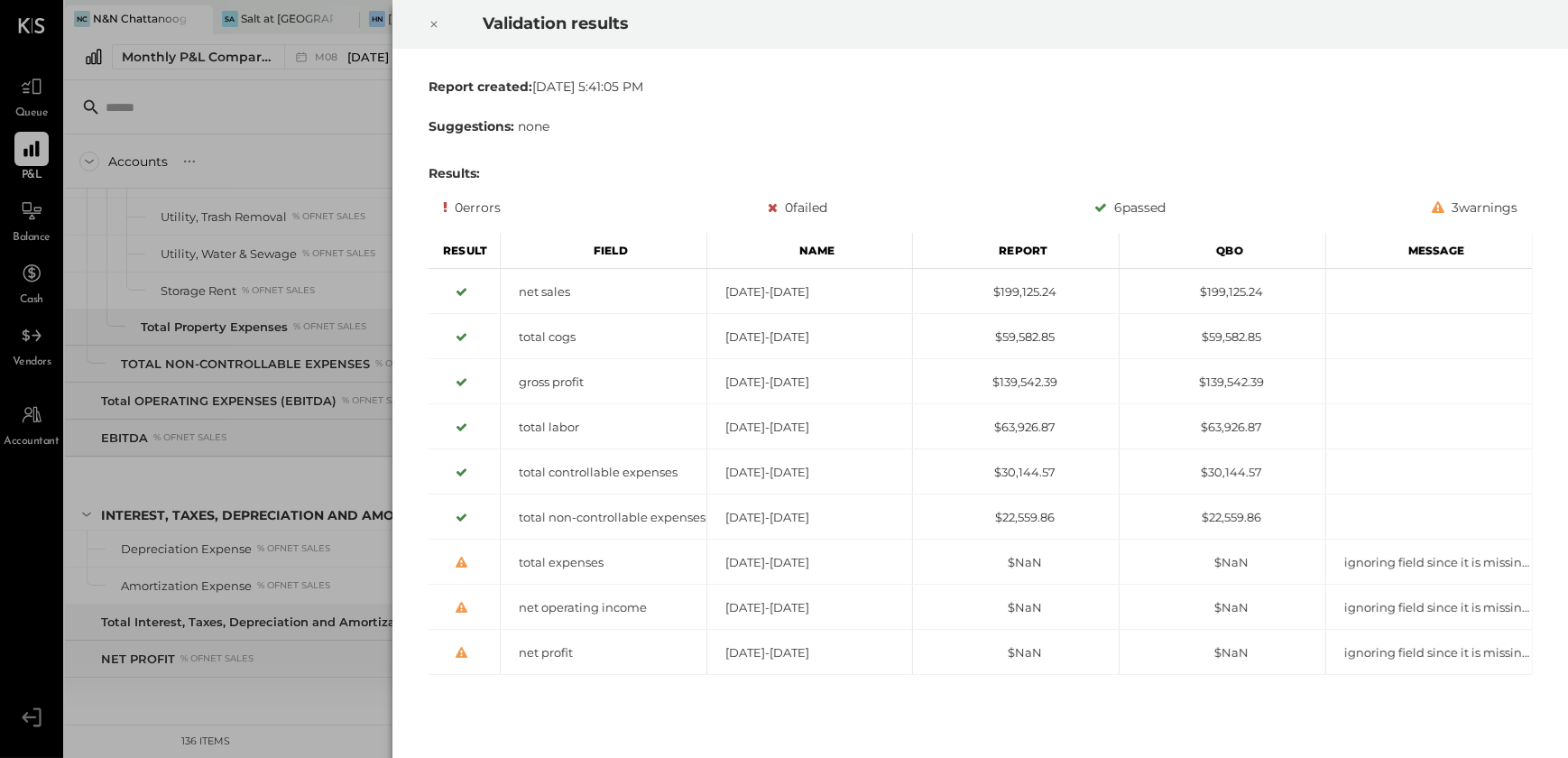
click at [435, 25] on icon at bounding box center [434, 24] width 11 height 22
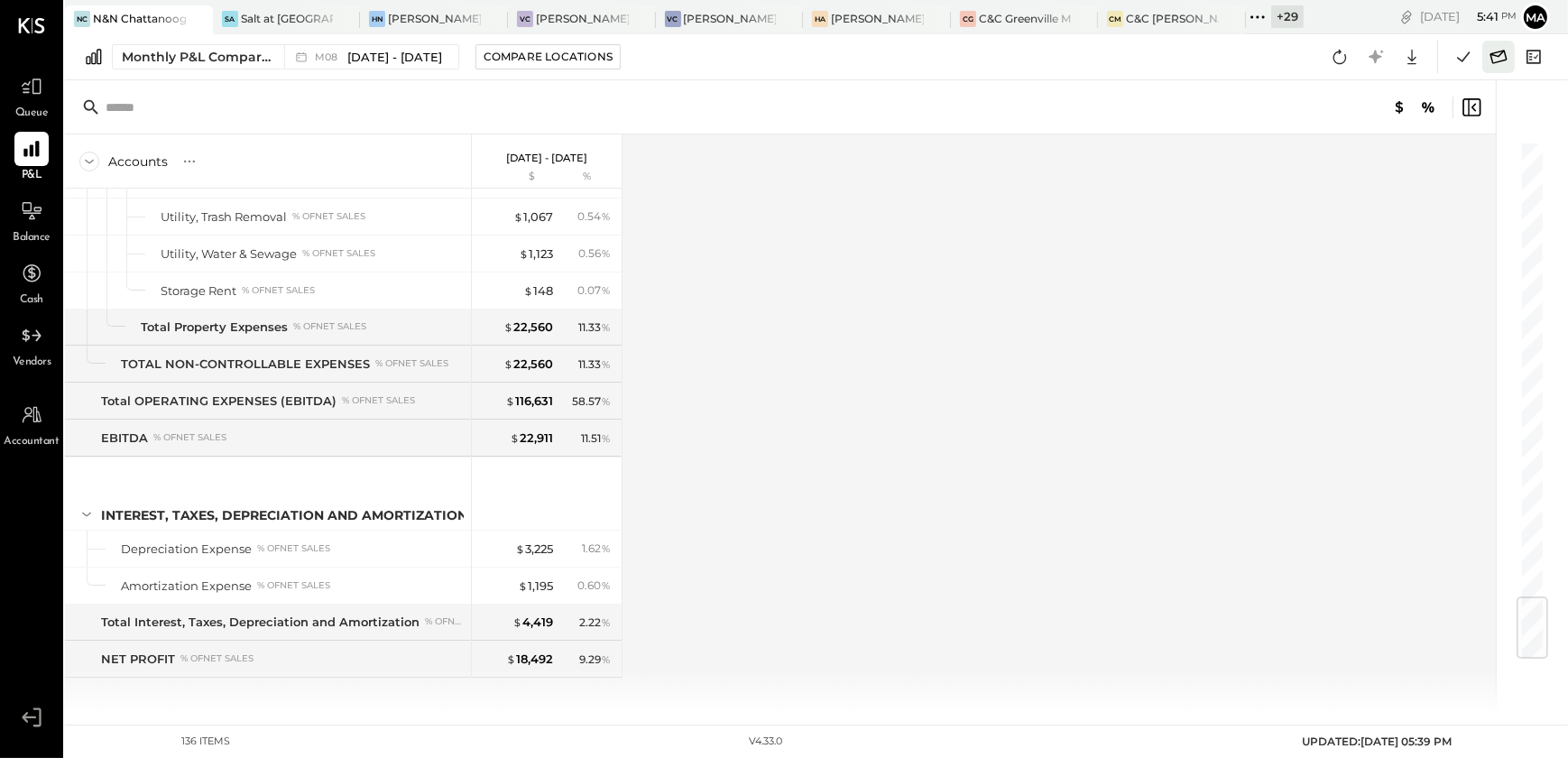
click at [1508, 63] on icon at bounding box center [1499, 57] width 24 height 24
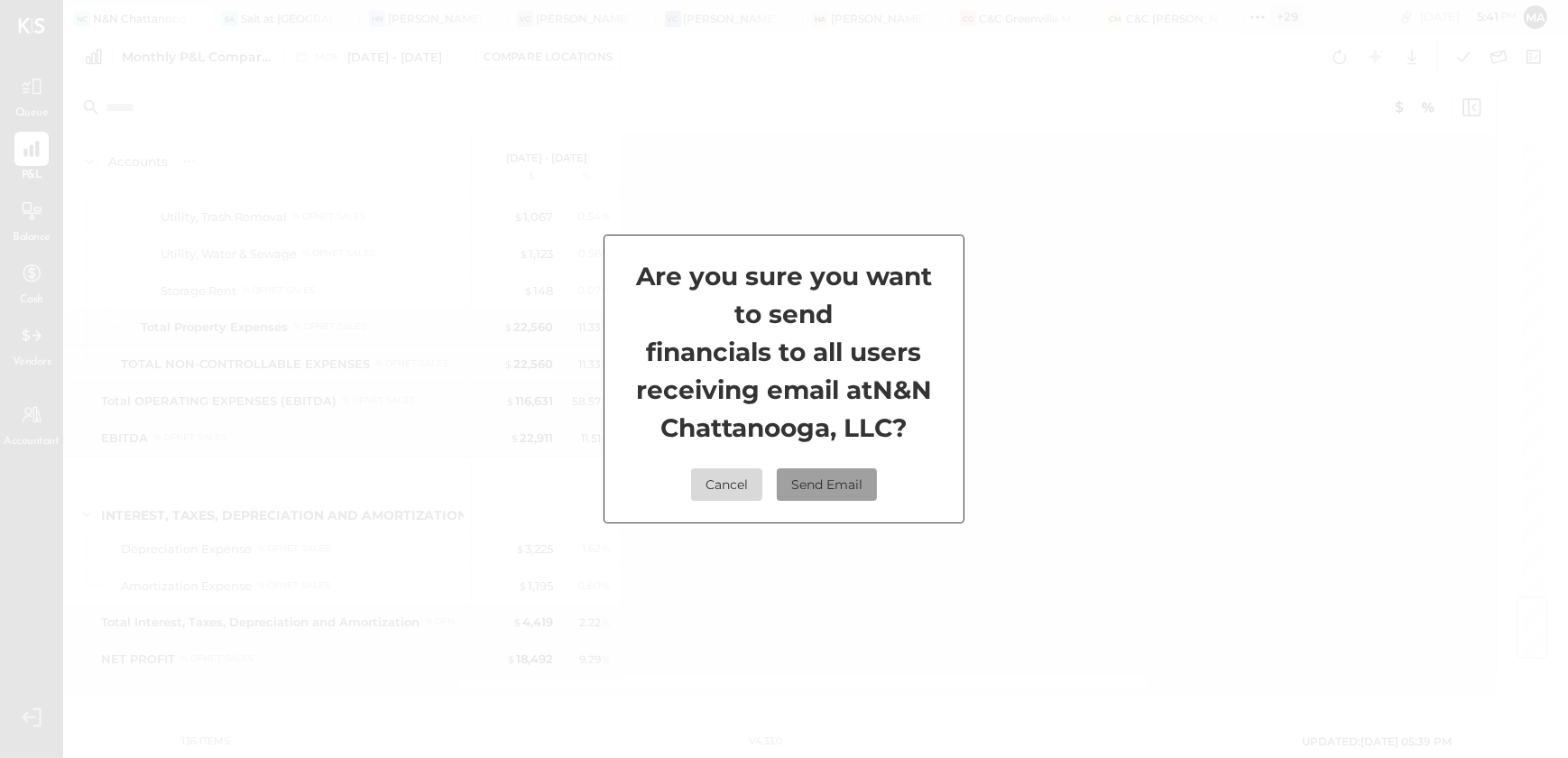
click at [830, 475] on button "Send Email" at bounding box center [827, 485] width 101 height 33
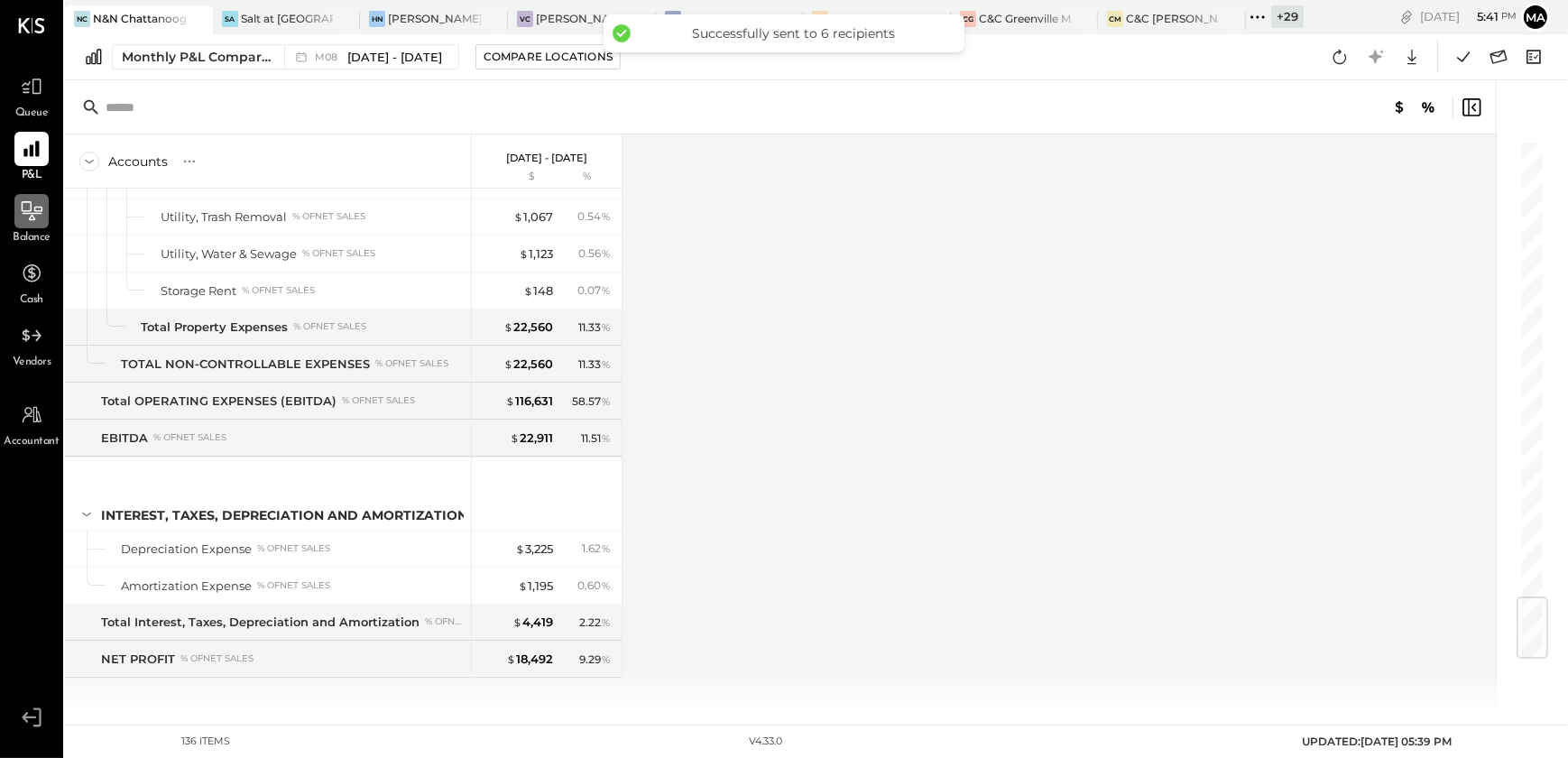
click at [17, 225] on div at bounding box center [32, 211] width 34 height 34
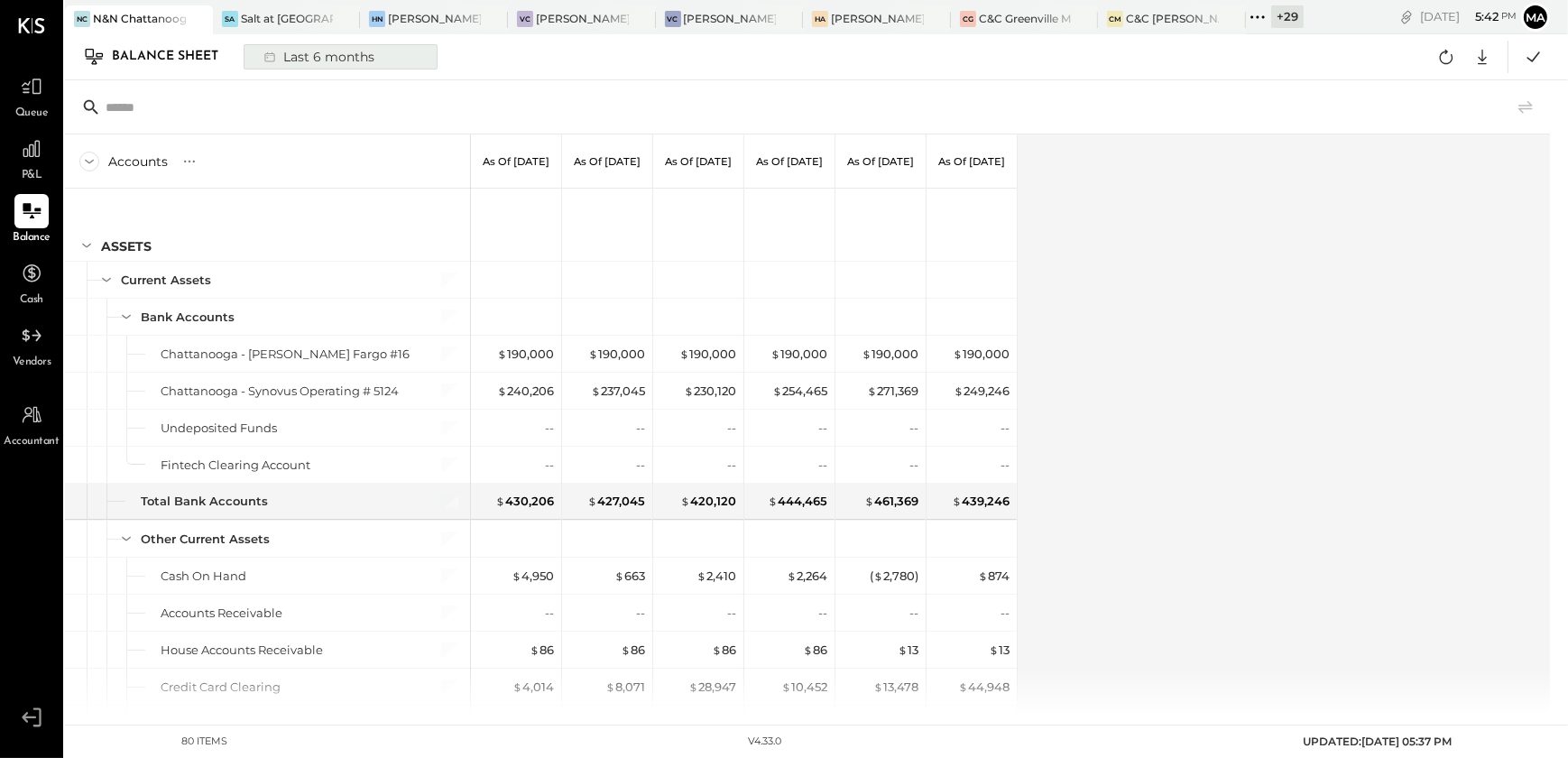
click at [351, 56] on div "Last 6 months" at bounding box center [317, 57] width 128 height 24
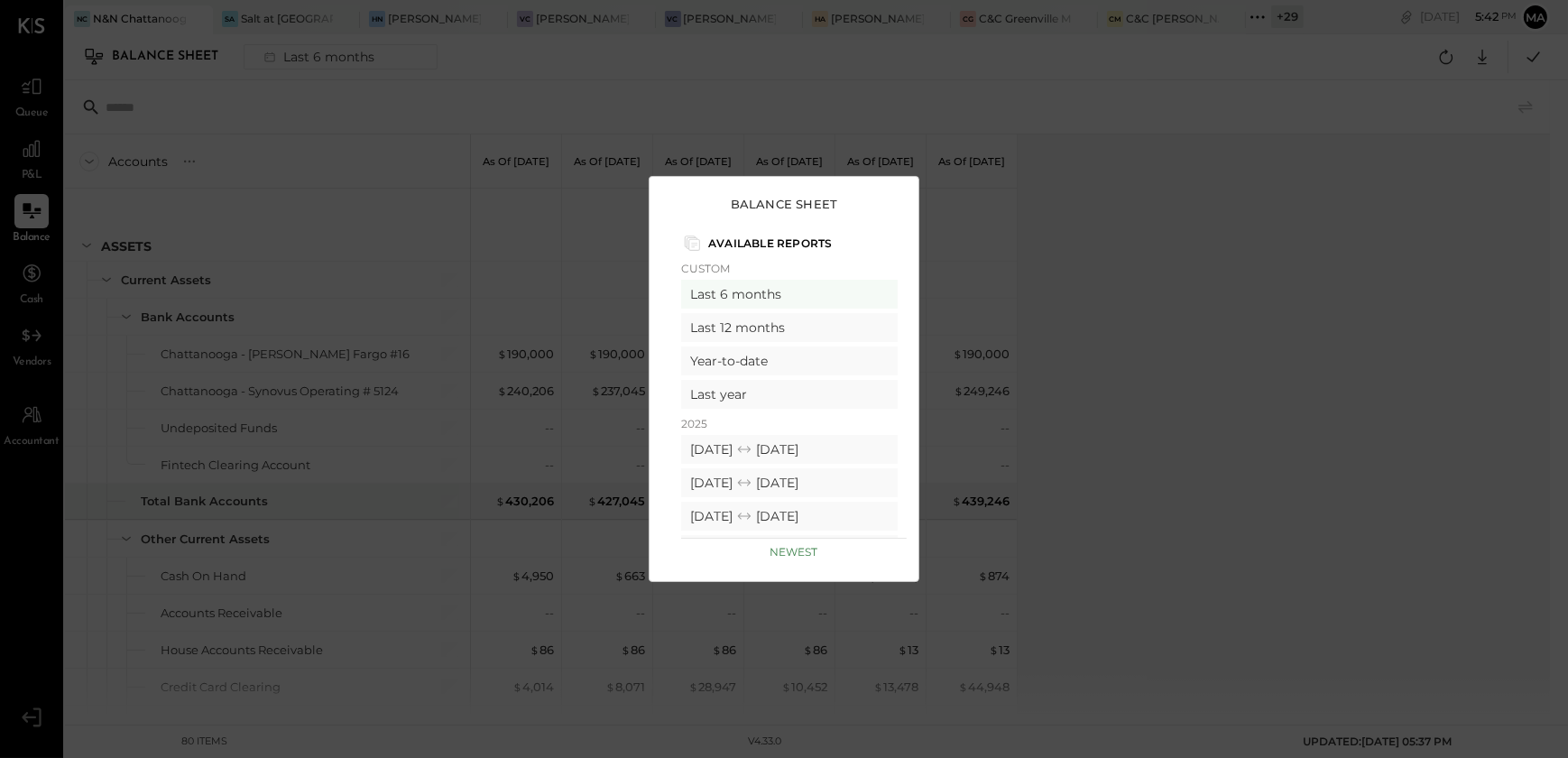
click at [1213, 378] on div "Balance Sheet Available Reports Custom Last 6 months Last 12 months Year-to-dat…" at bounding box center [784, 379] width 1568 height 758
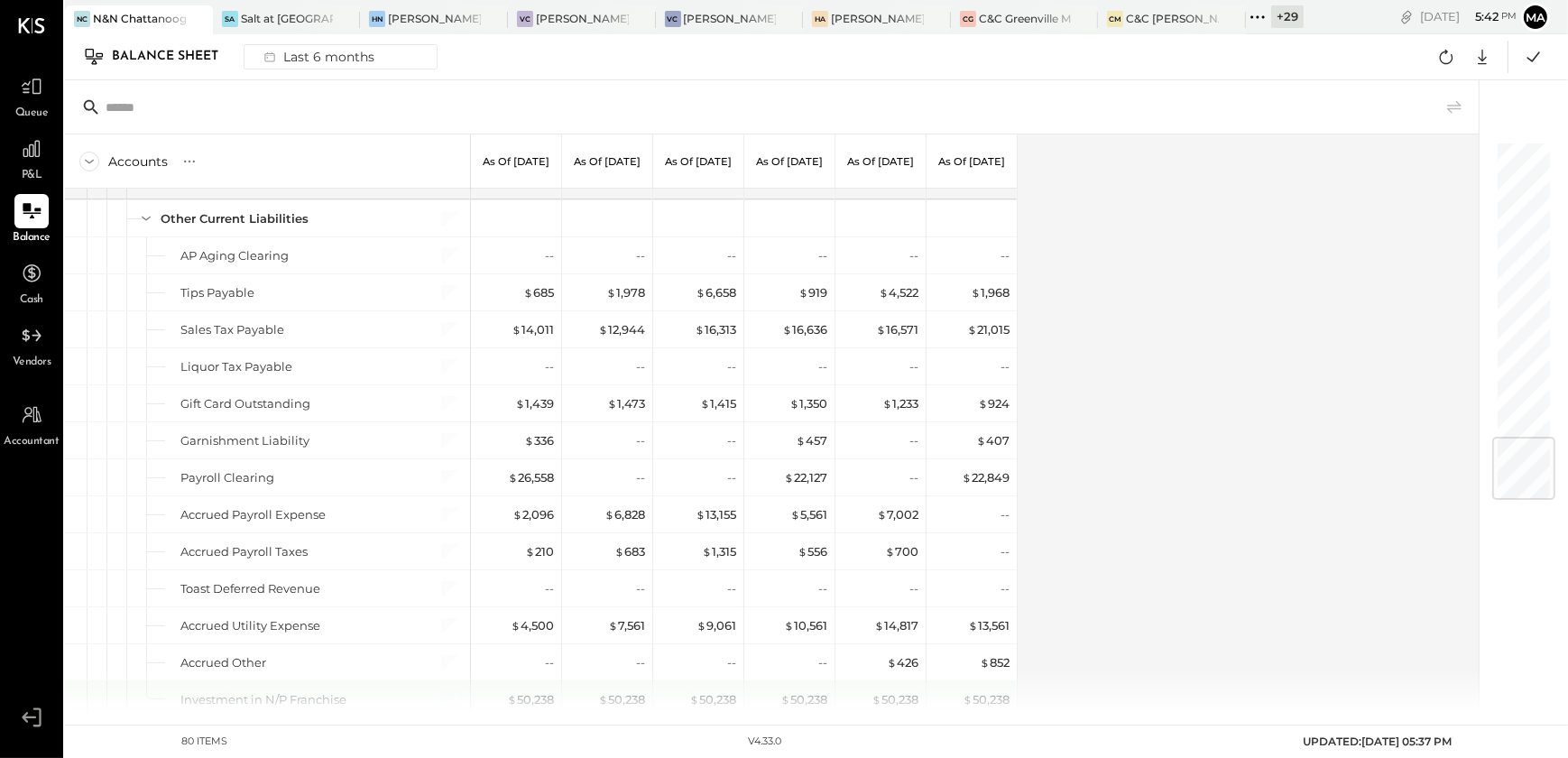
scroll to position [2472, 0]
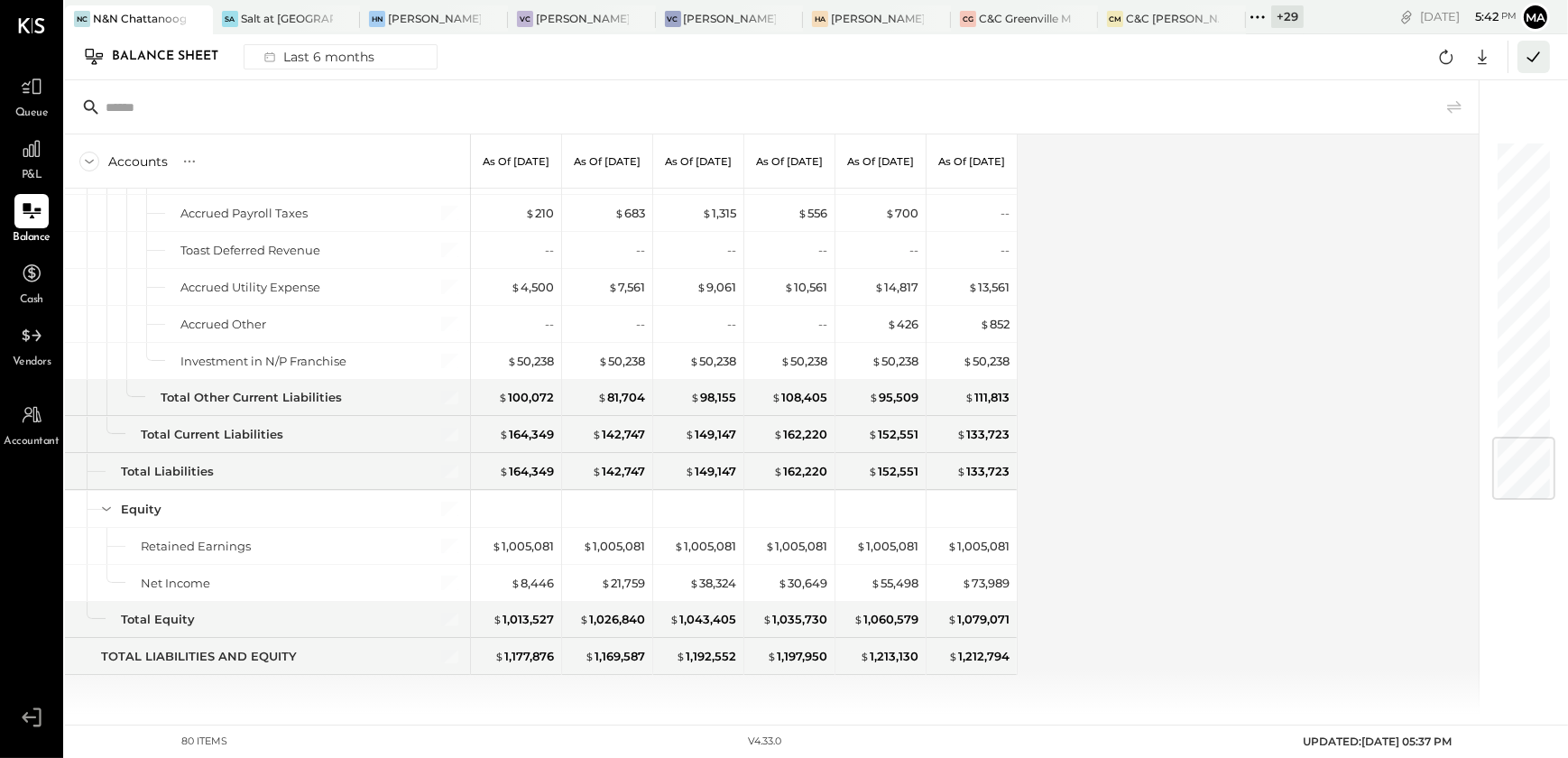
click at [1526, 64] on icon at bounding box center [1534, 57] width 24 height 24
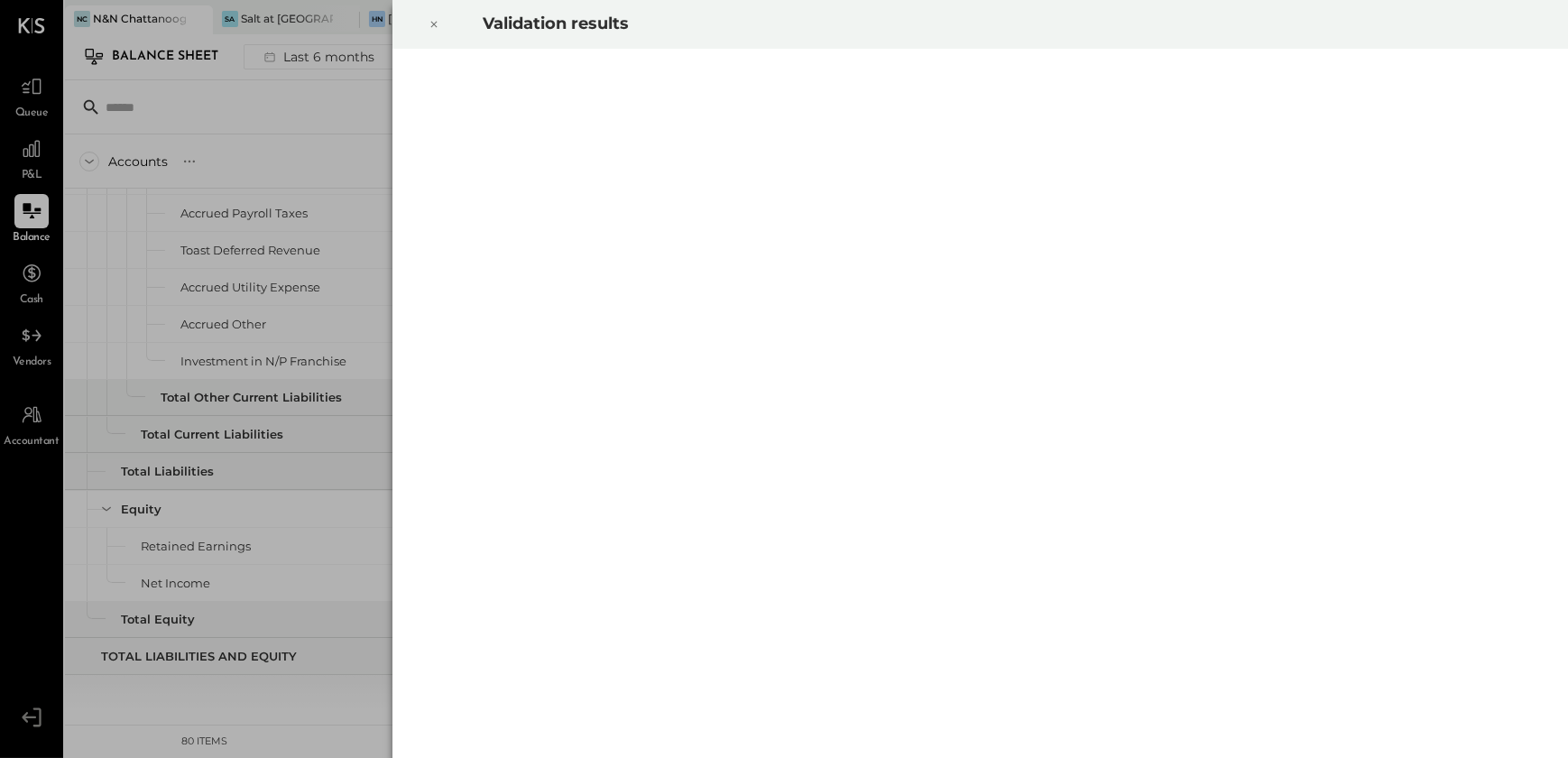
click at [435, 22] on icon at bounding box center [433, 24] width 6 height 6
